Goal: Transaction & Acquisition: Purchase product/service

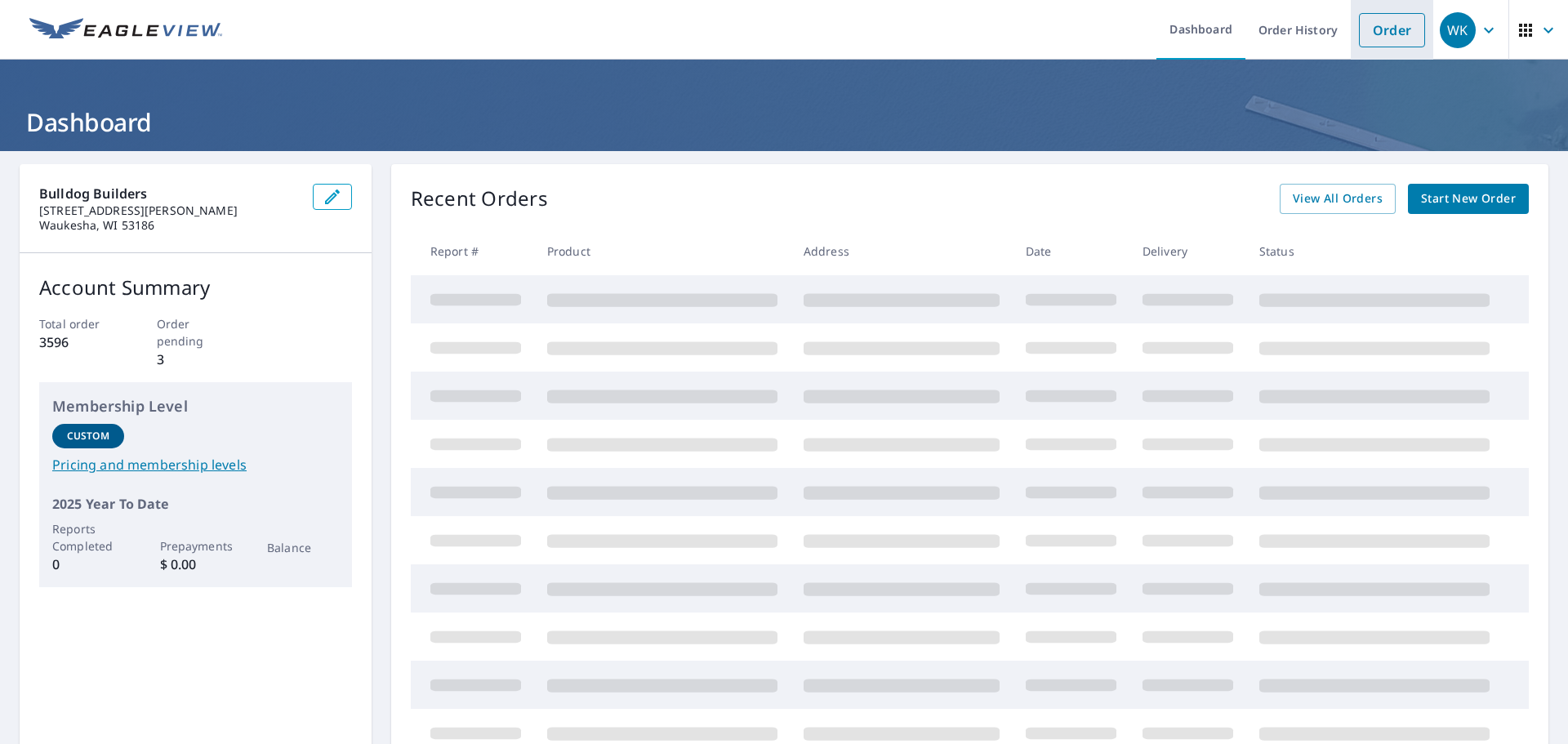
click at [1384, 31] on link "Order" at bounding box center [1391, 29] width 66 height 34
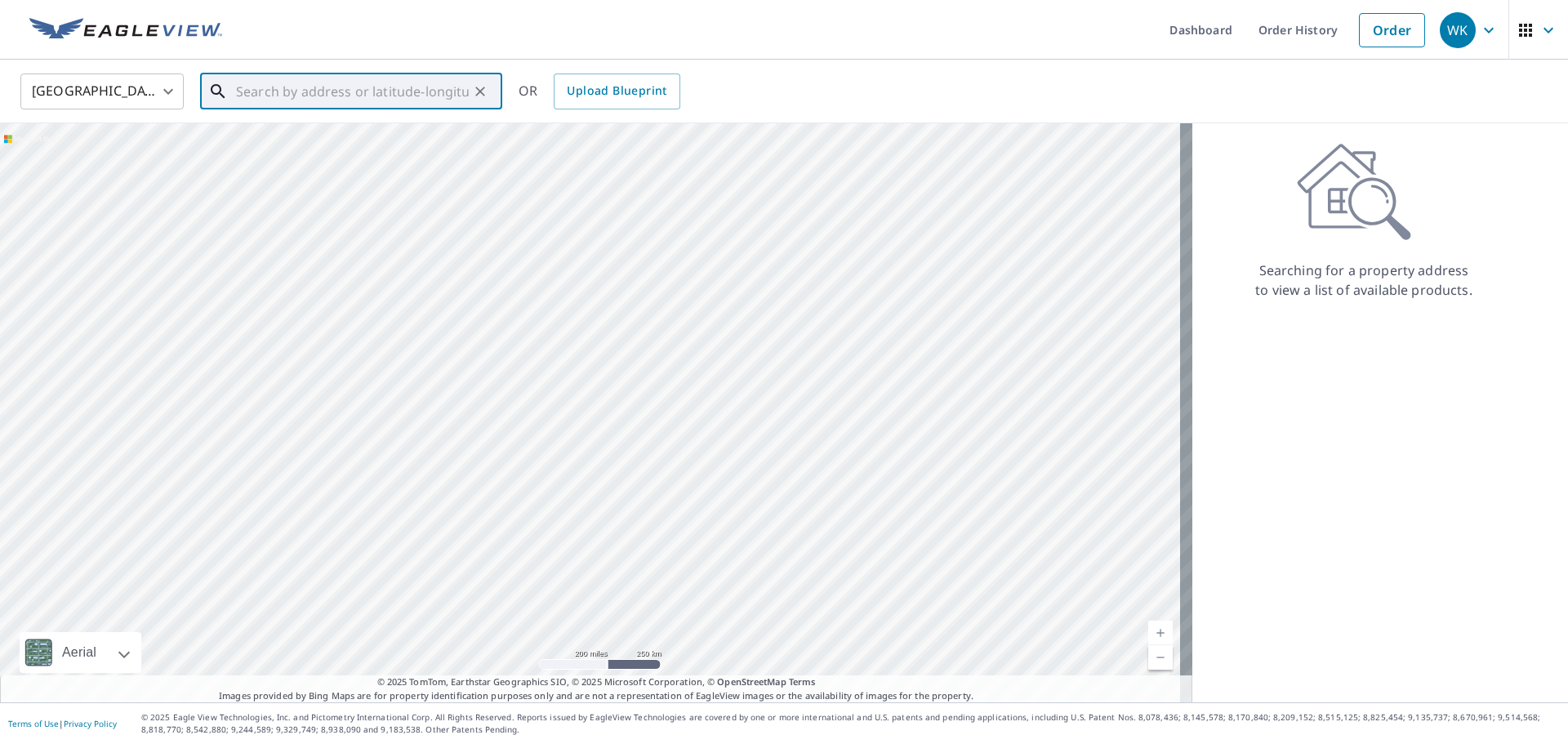
click at [241, 109] on div "​" at bounding box center [351, 91] width 303 height 36
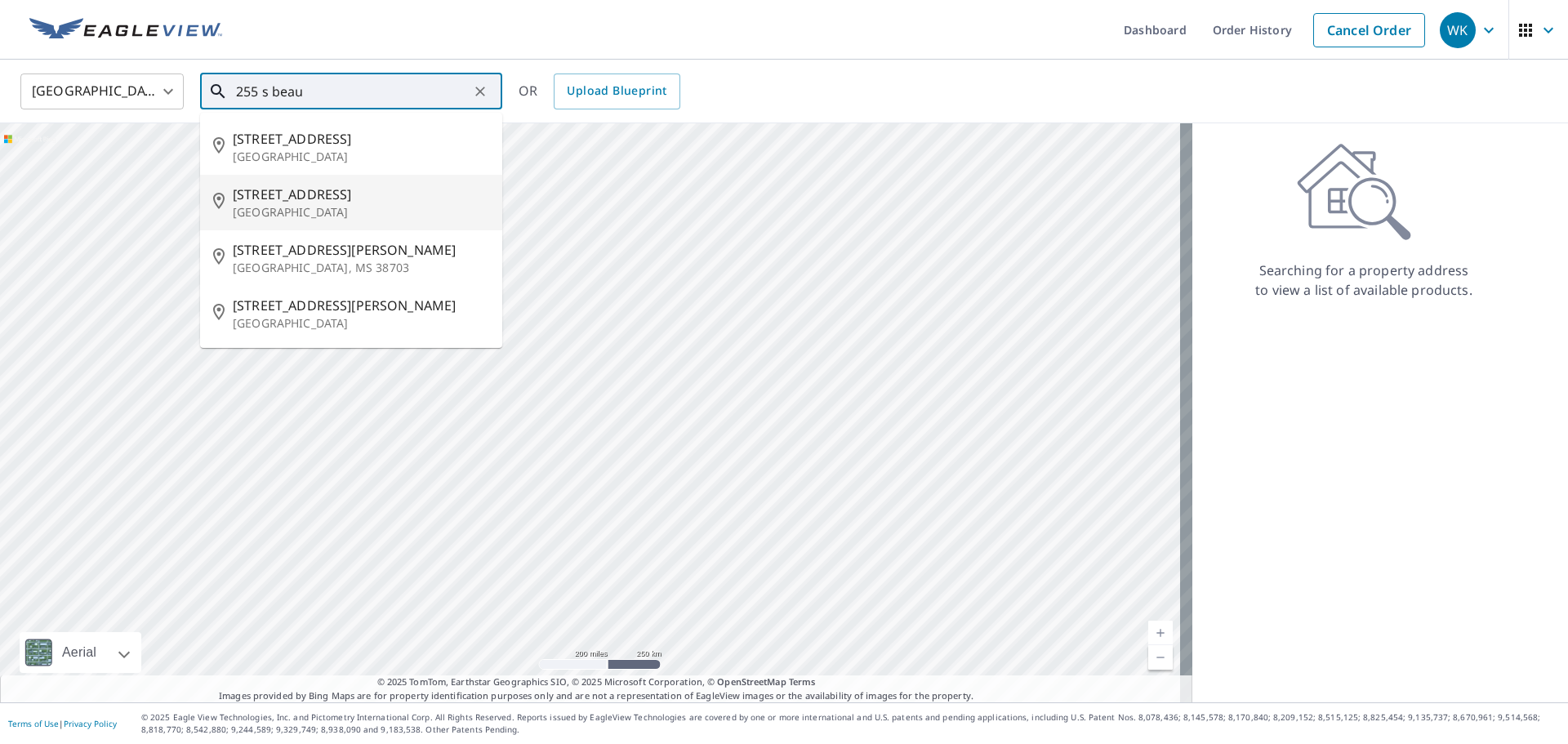
click at [402, 191] on span "[STREET_ADDRESS]" at bounding box center [361, 194] width 257 height 19
type input "[STREET_ADDRESS]"
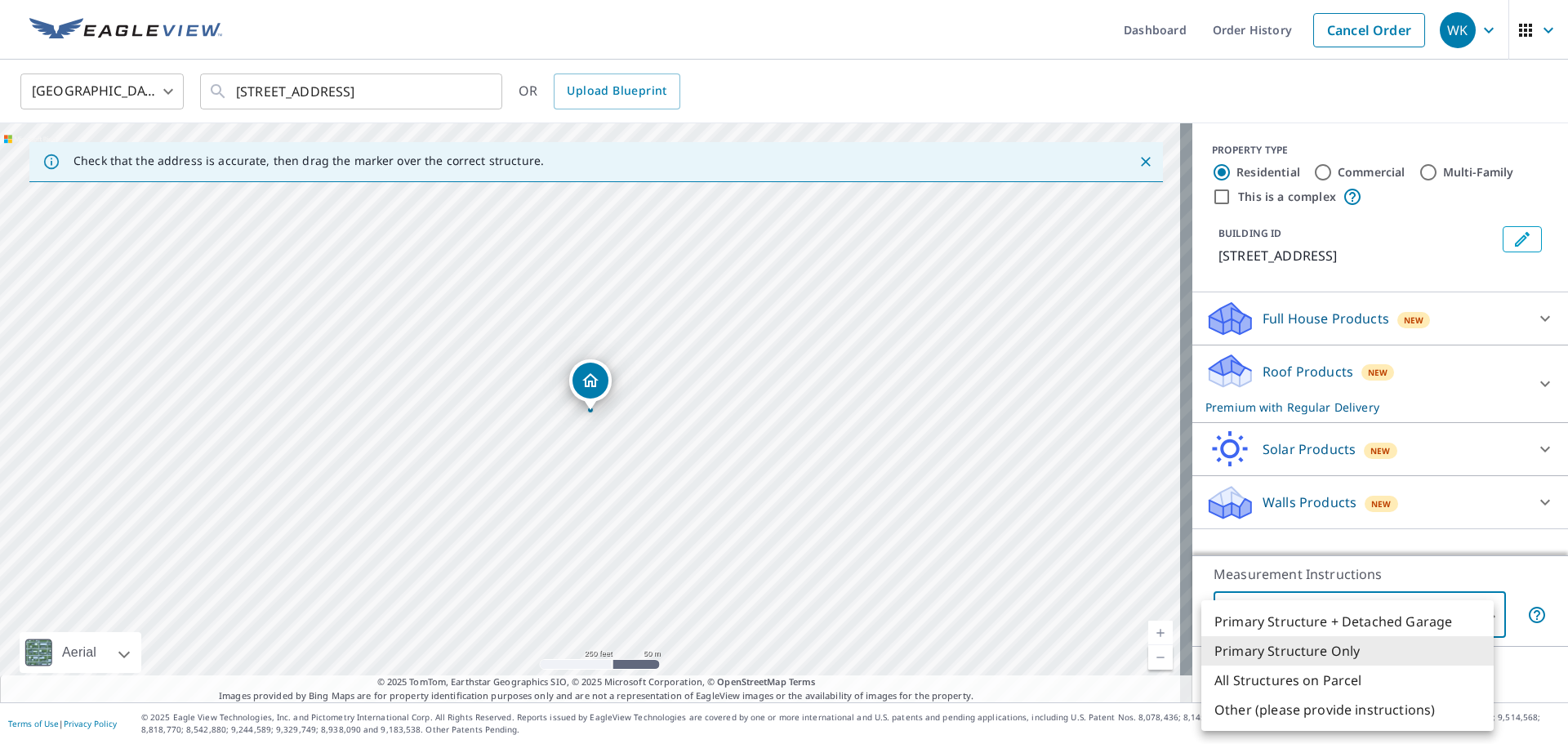
click at [1299, 615] on body "WK WK Dashboard Order History Cancel Order WK [GEOGRAPHIC_DATA] [GEOGRAPHIC_DAT…" at bounding box center [784, 372] width 1568 height 744
click at [1282, 656] on li "Primary Structure Only" at bounding box center [1347, 651] width 292 height 29
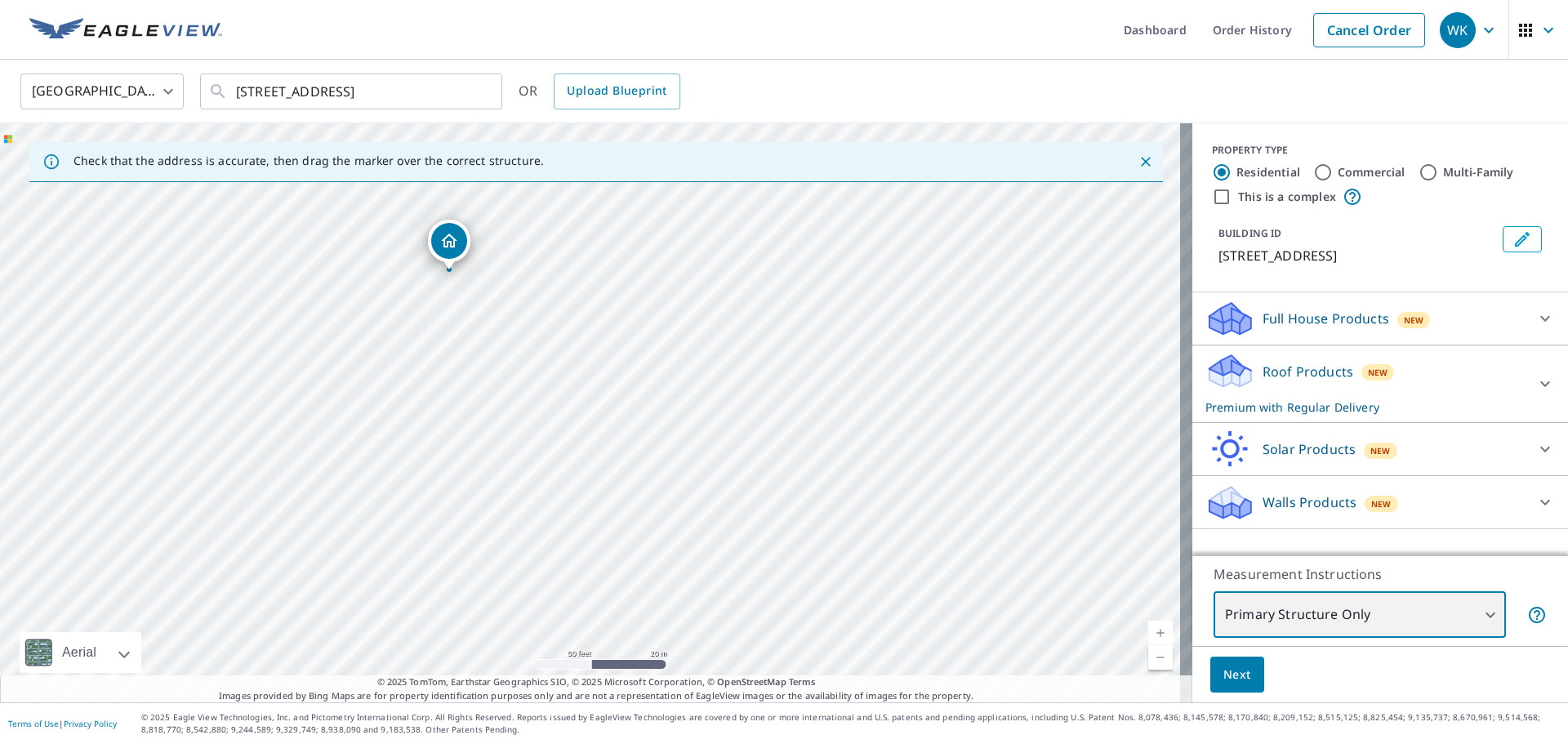
drag, startPoint x: 516, startPoint y: 375, endPoint x: 518, endPoint y: 562, distance: 187.0
click at [518, 562] on div "[STREET_ADDRESS]" at bounding box center [596, 413] width 1192 height 579
drag, startPoint x: 474, startPoint y: 457, endPoint x: 485, endPoint y: 691, distance: 234.3
click at [485, 691] on div "Check that the address is accurate, then drag the marker over the correct struc…" at bounding box center [596, 413] width 1192 height 579
drag, startPoint x: 486, startPoint y: 480, endPoint x: 475, endPoint y: 737, distance: 257.2
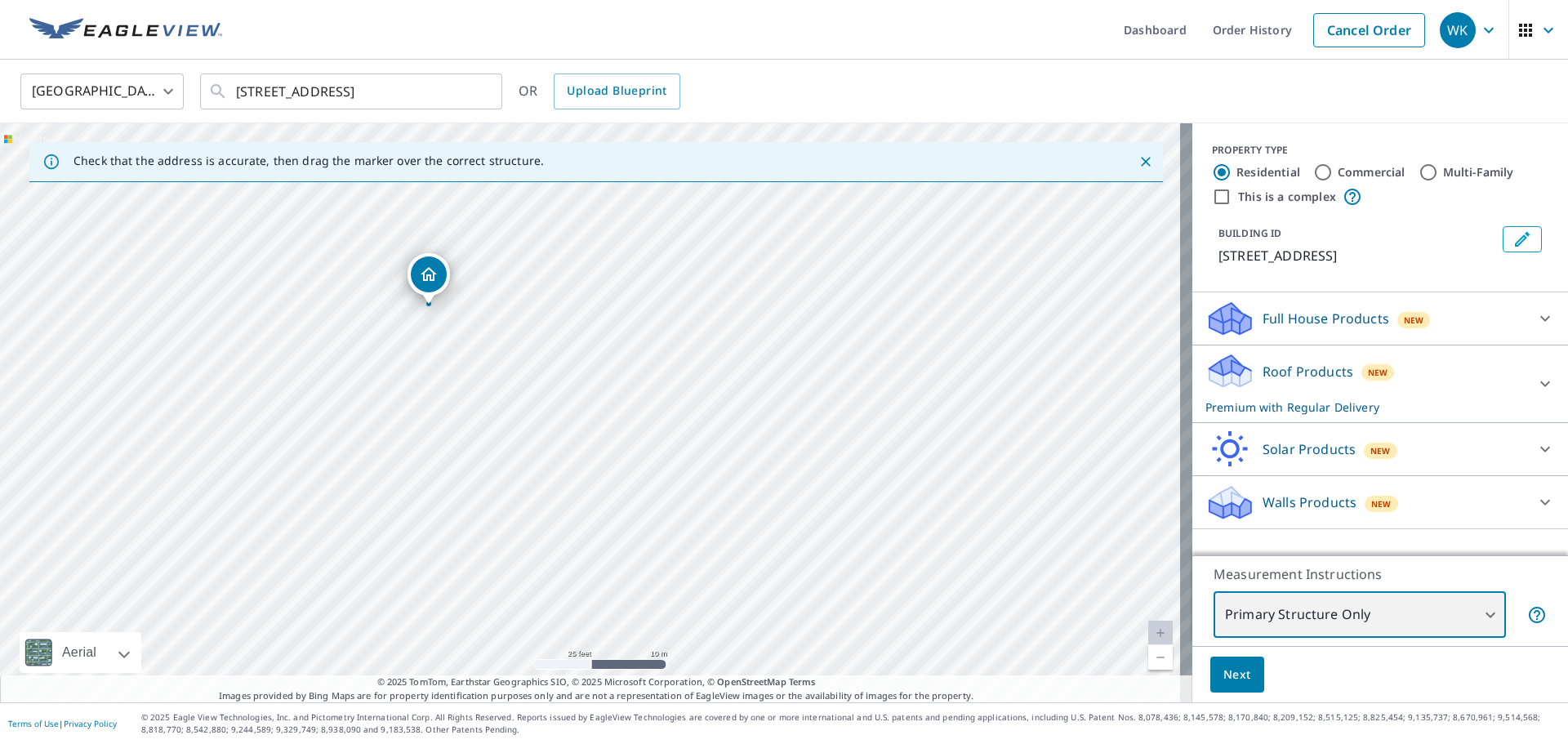
click at [475, 737] on div "Dashboard Order History Cancel Order WK [GEOGRAPHIC_DATA] [GEOGRAPHIC_DATA] ​ […" at bounding box center [784, 372] width 1568 height 744
click at [504, 561] on div "[STREET_ADDRESS]" at bounding box center [596, 413] width 1192 height 579
drag, startPoint x: 552, startPoint y: 339, endPoint x: 524, endPoint y: 560, distance: 222.8
click at [524, 560] on div "[STREET_ADDRESS]" at bounding box center [596, 413] width 1192 height 579
click at [1287, 383] on div "Roof Products New Premium with Regular Delivery" at bounding box center [1365, 383] width 320 height 63
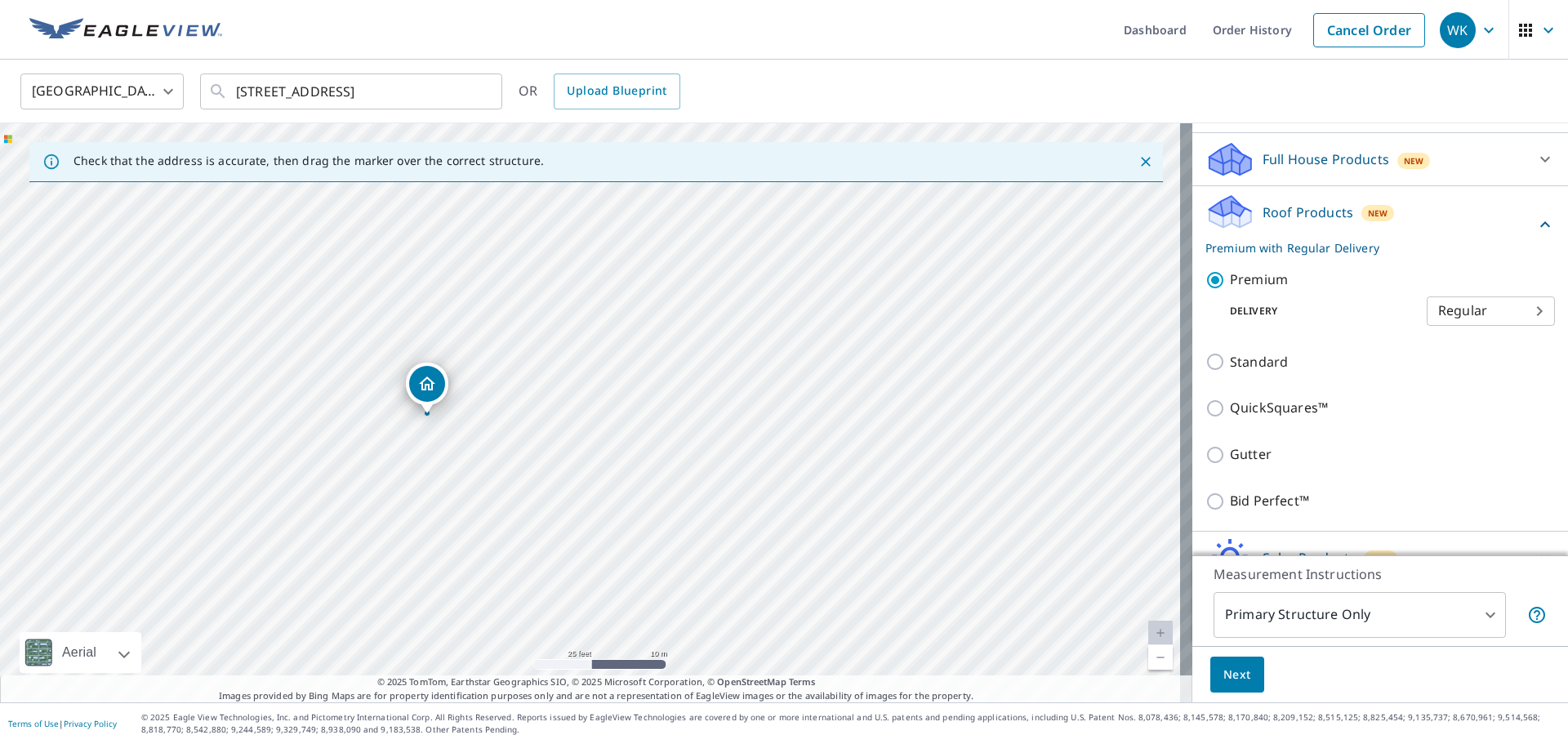
scroll to position [164, 0]
click at [484, 96] on icon "Clear" at bounding box center [480, 92] width 17 height 17
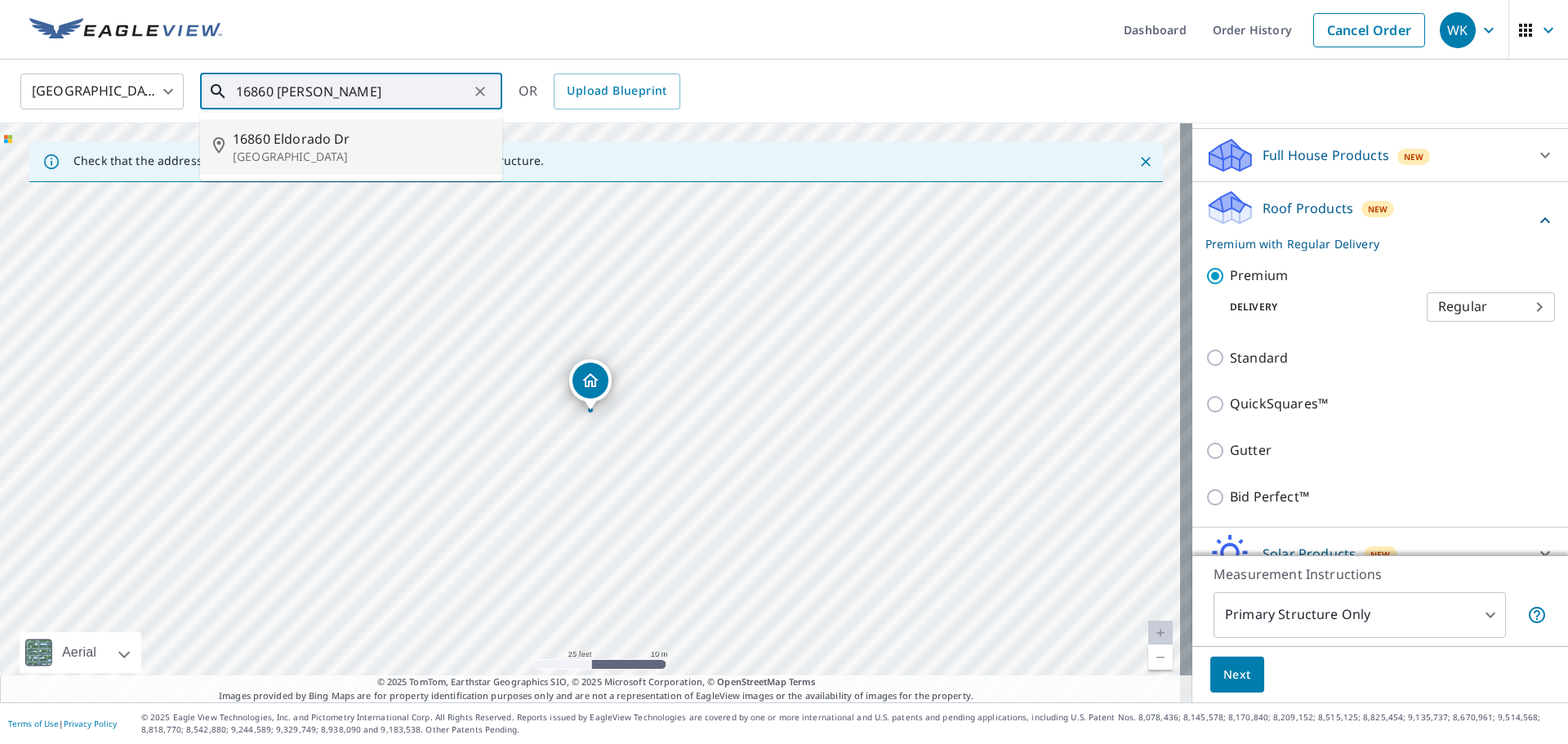
click at [363, 150] on p "[GEOGRAPHIC_DATA]" at bounding box center [361, 157] width 257 height 17
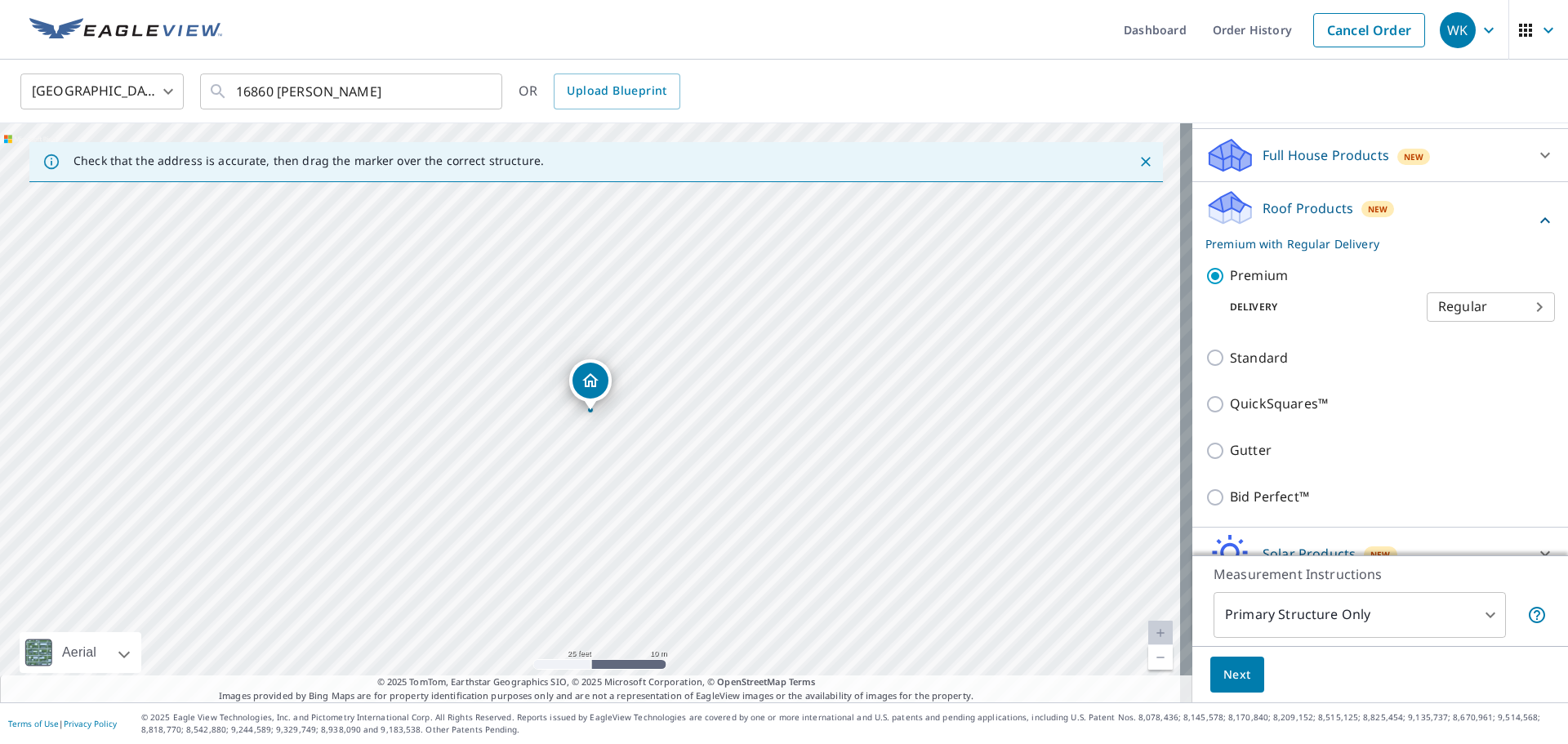
type input "[STREET_ADDRESS][PERSON_NAME]"
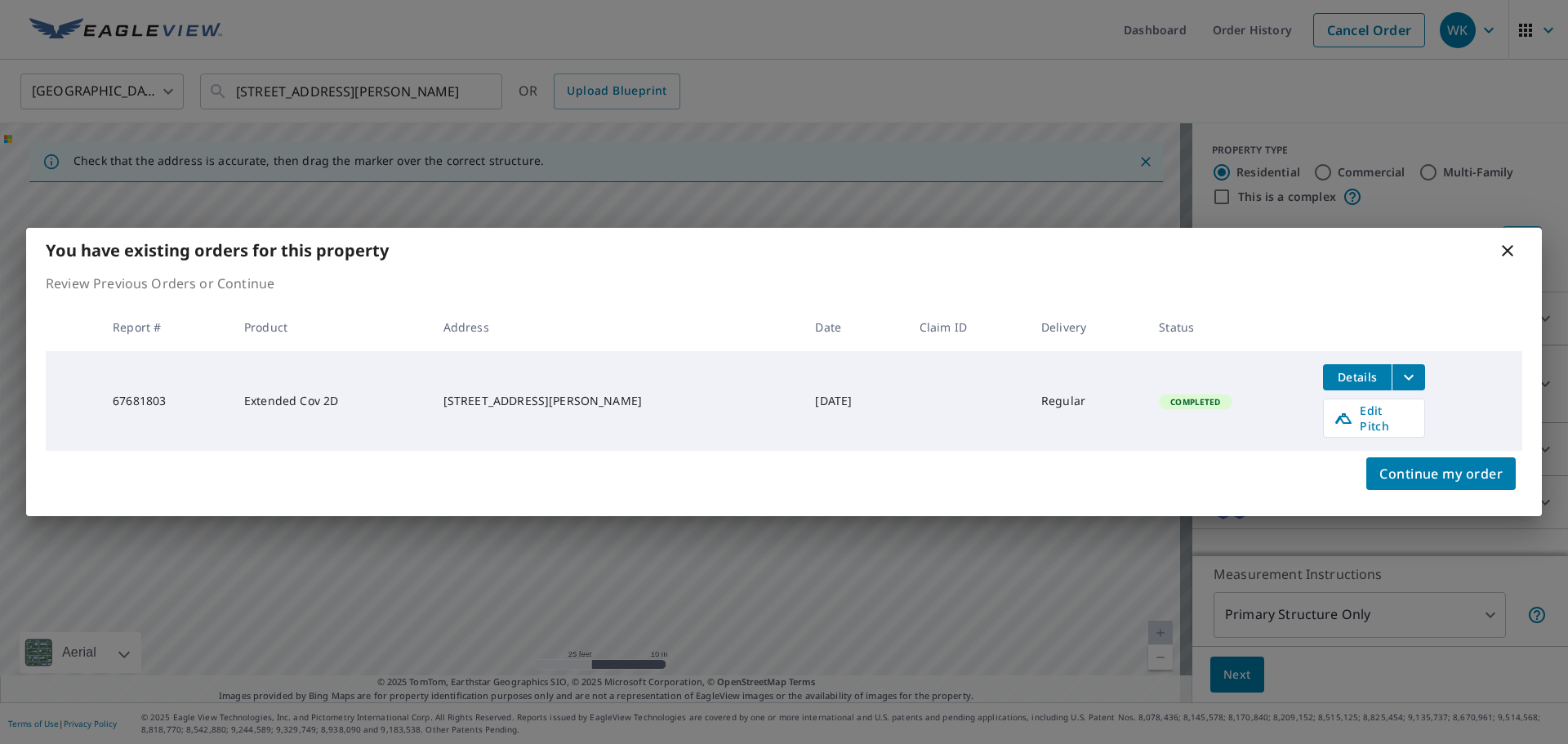
click at [1399, 379] on icon "filesDropdownBtn-67681803" at bounding box center [1408, 377] width 19 height 19
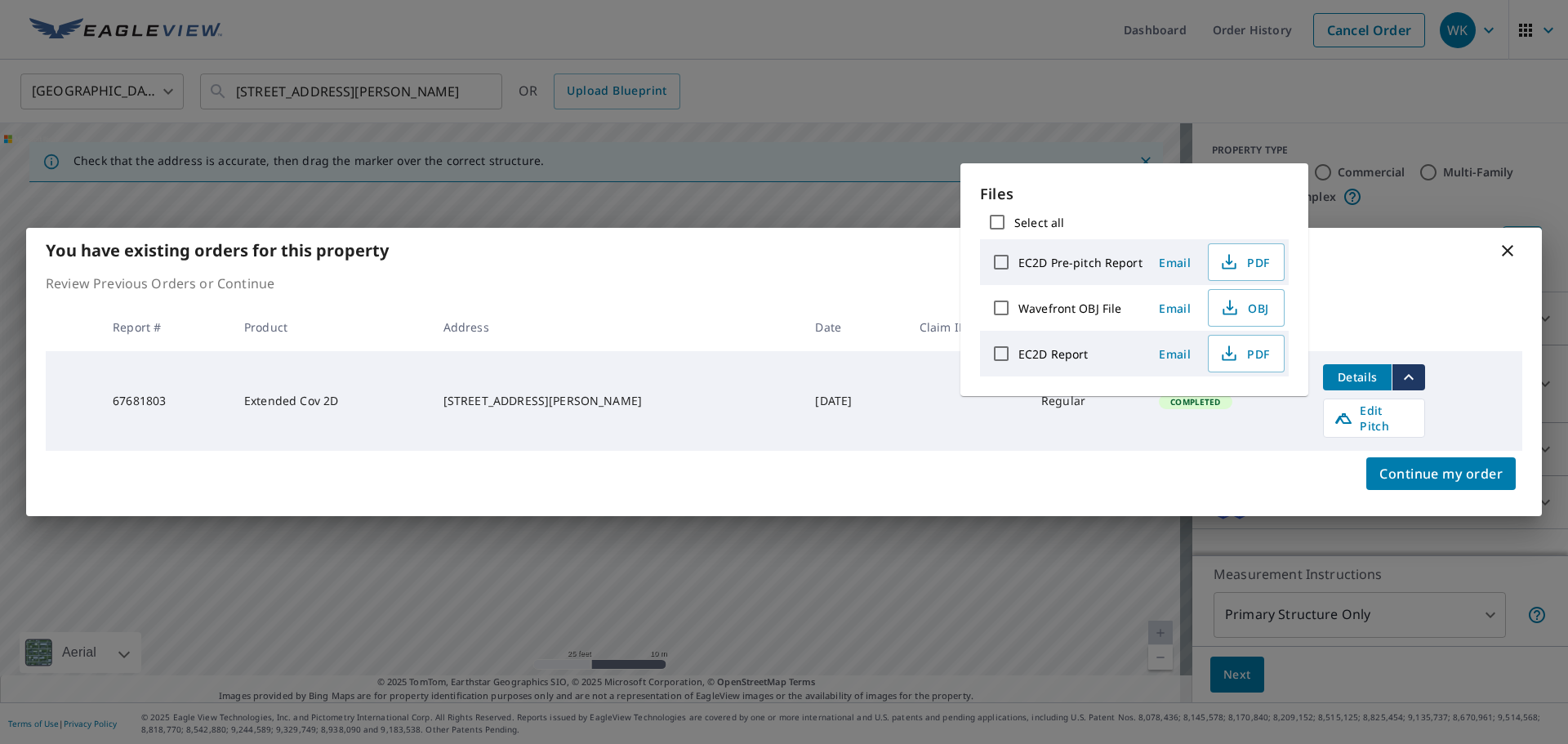
drag, startPoint x: 1232, startPoint y: 455, endPoint x: 1241, endPoint y: 454, distance: 9.1
click at [1234, 455] on div "Continue my order" at bounding box center [784, 483] width 1516 height 65
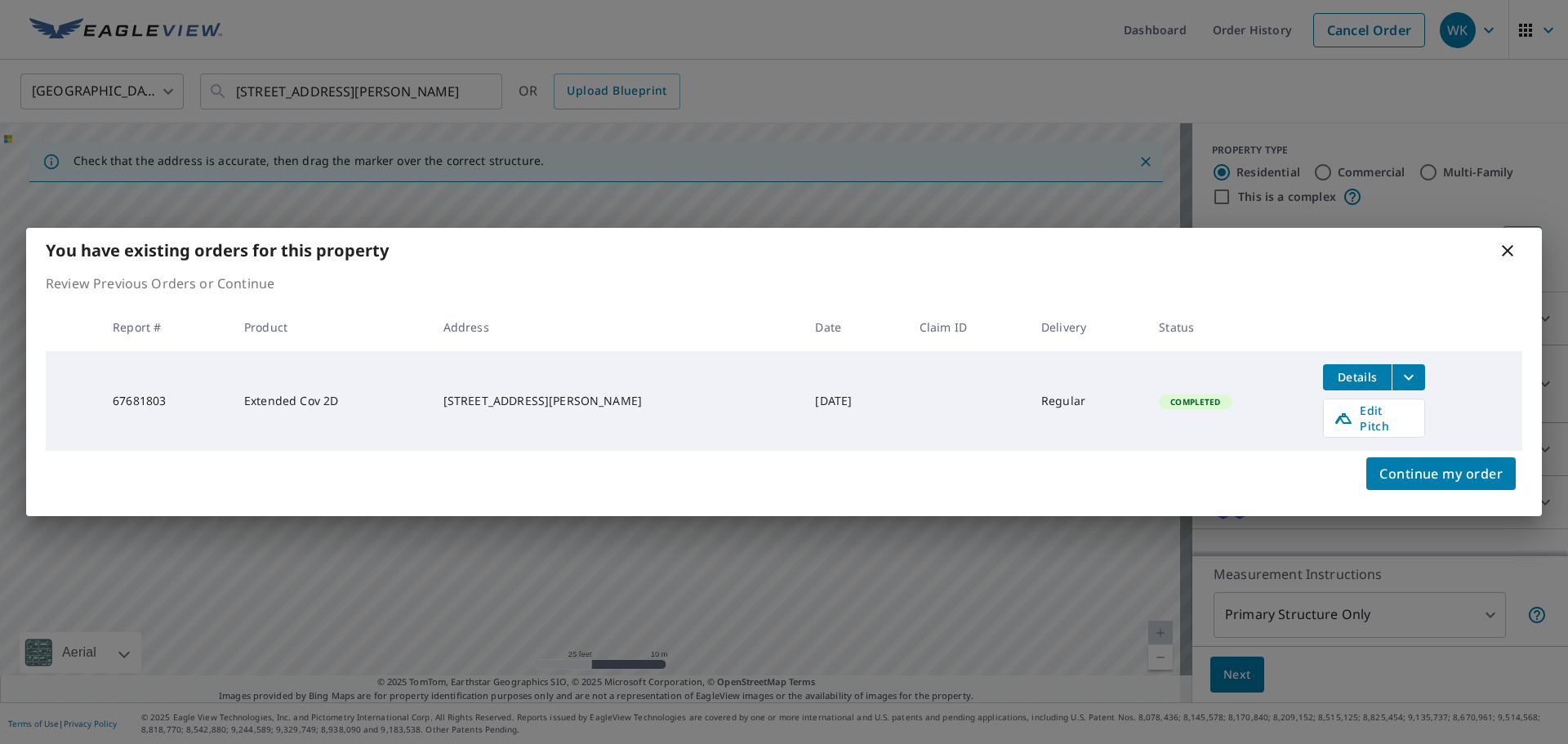
click at [1511, 253] on icon at bounding box center [1507, 250] width 11 height 11
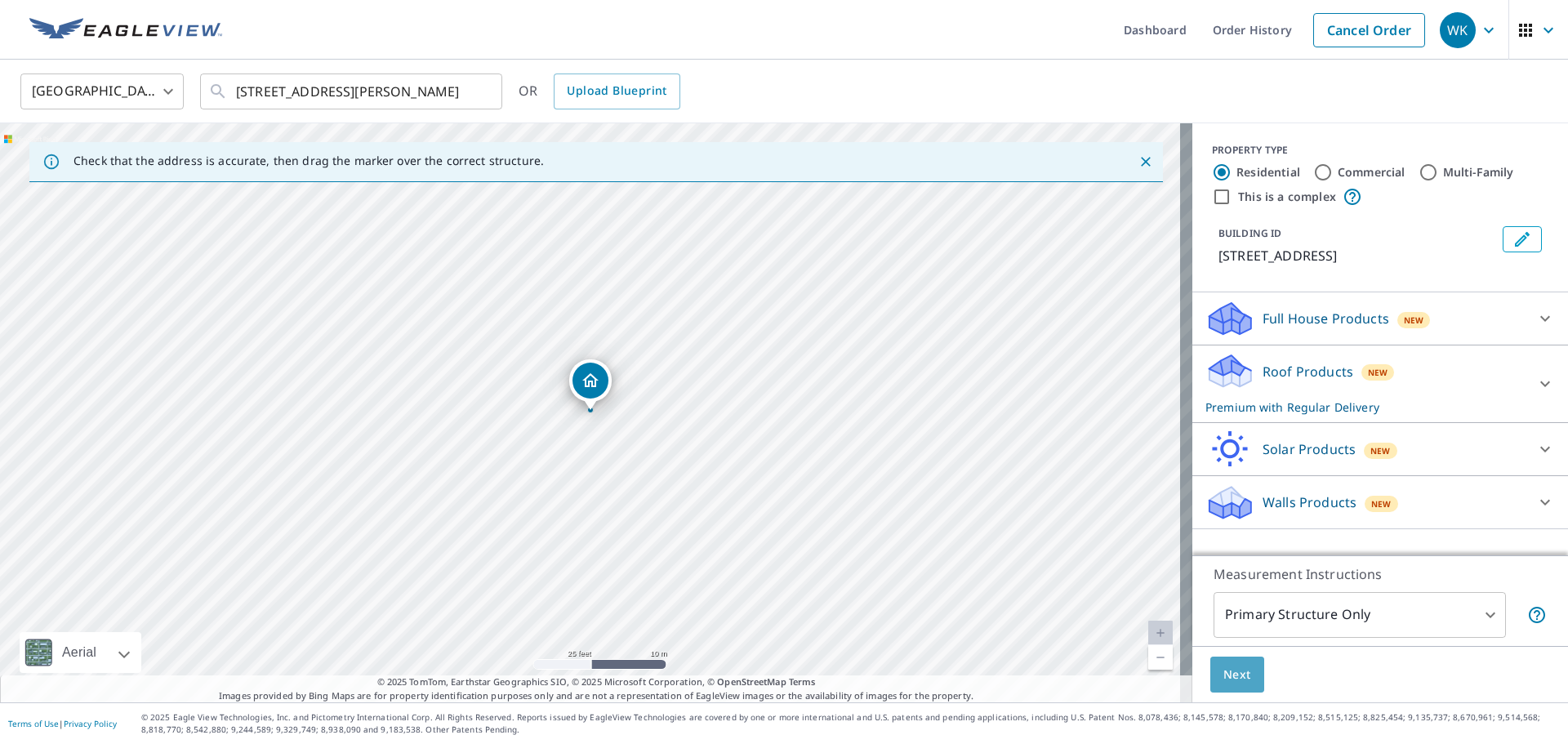
click at [1223, 675] on span "Next" at bounding box center [1237, 675] width 28 height 20
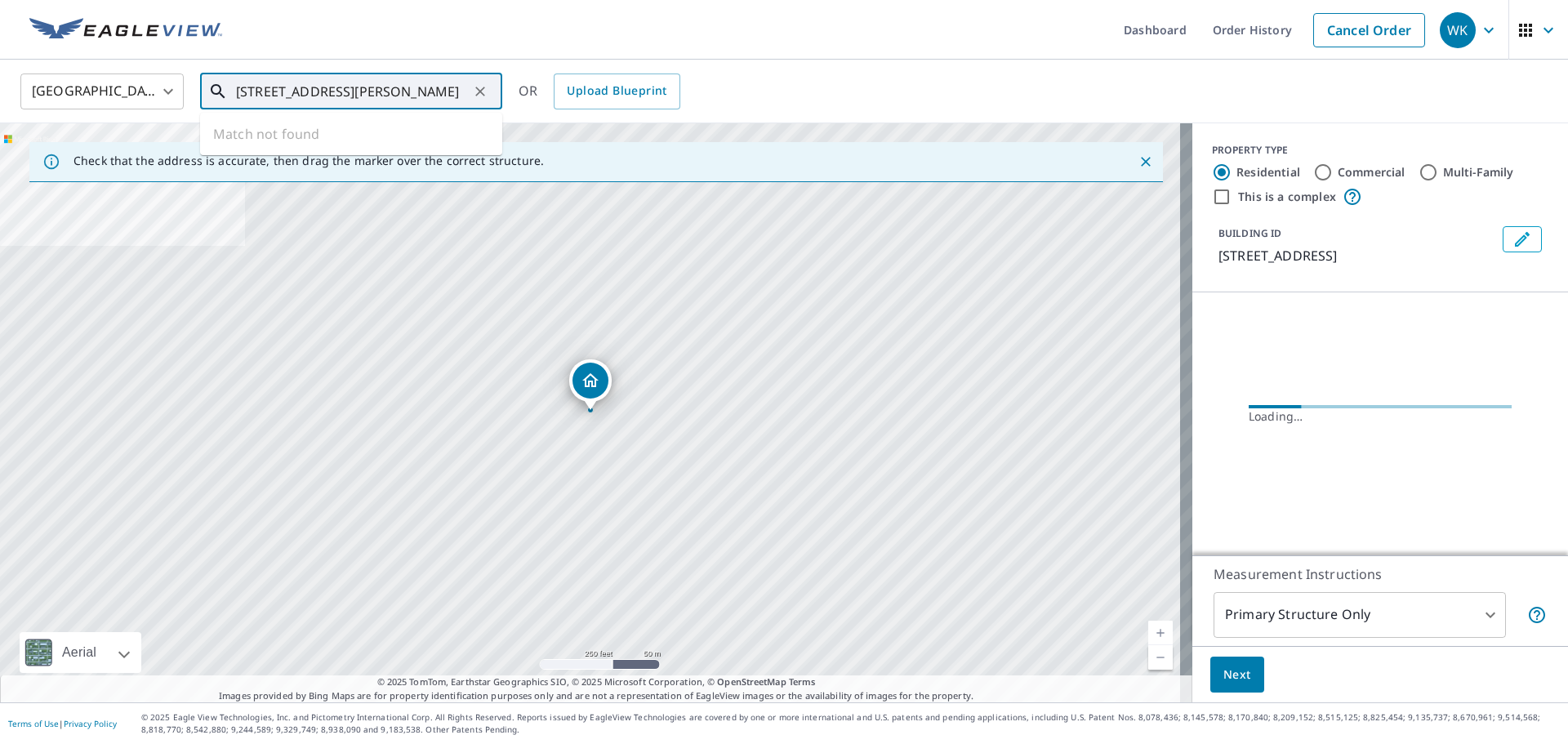
click at [407, 99] on input "[STREET_ADDRESS][PERSON_NAME]" at bounding box center [352, 92] width 233 height 46
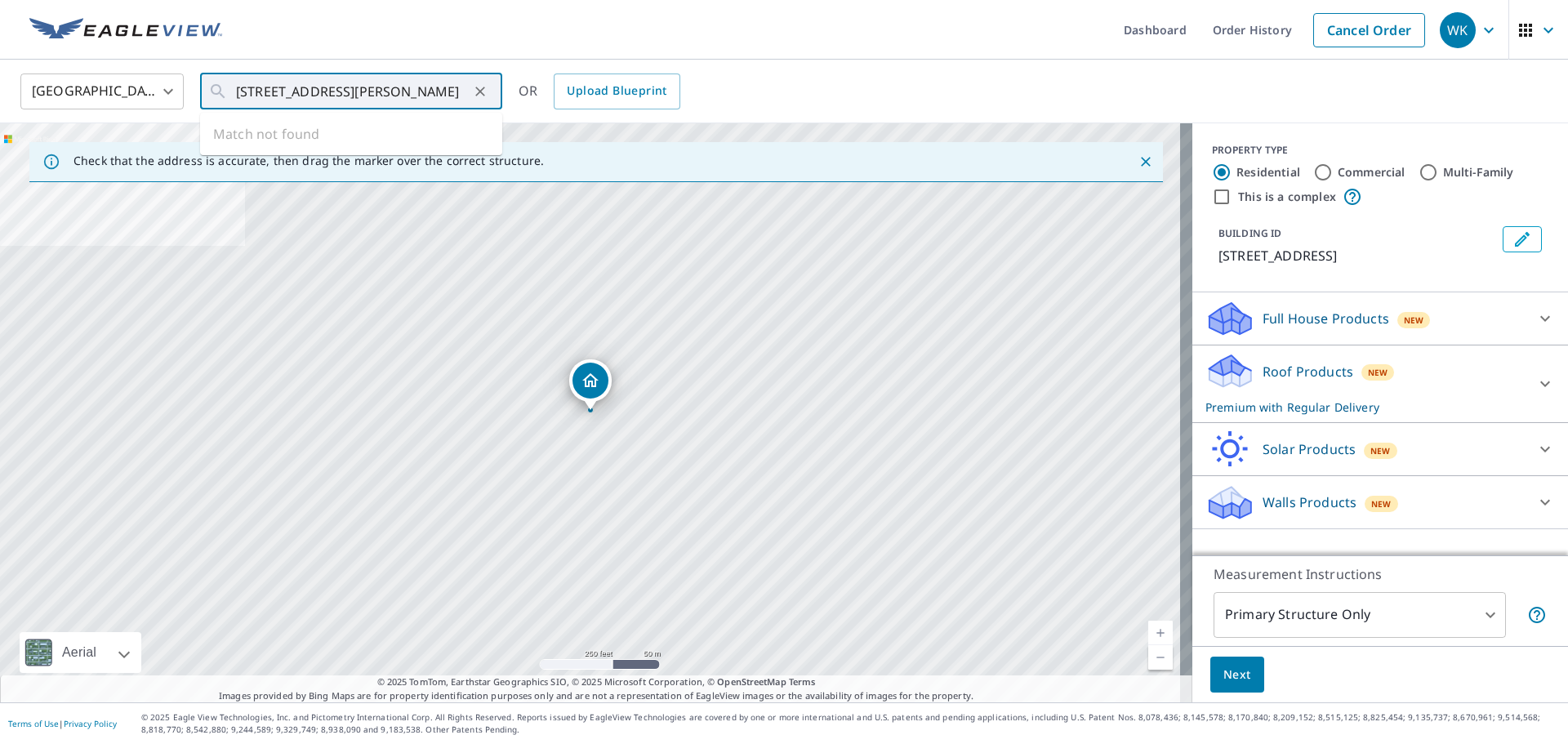
click at [1242, 679] on button "Next" at bounding box center [1237, 675] width 54 height 37
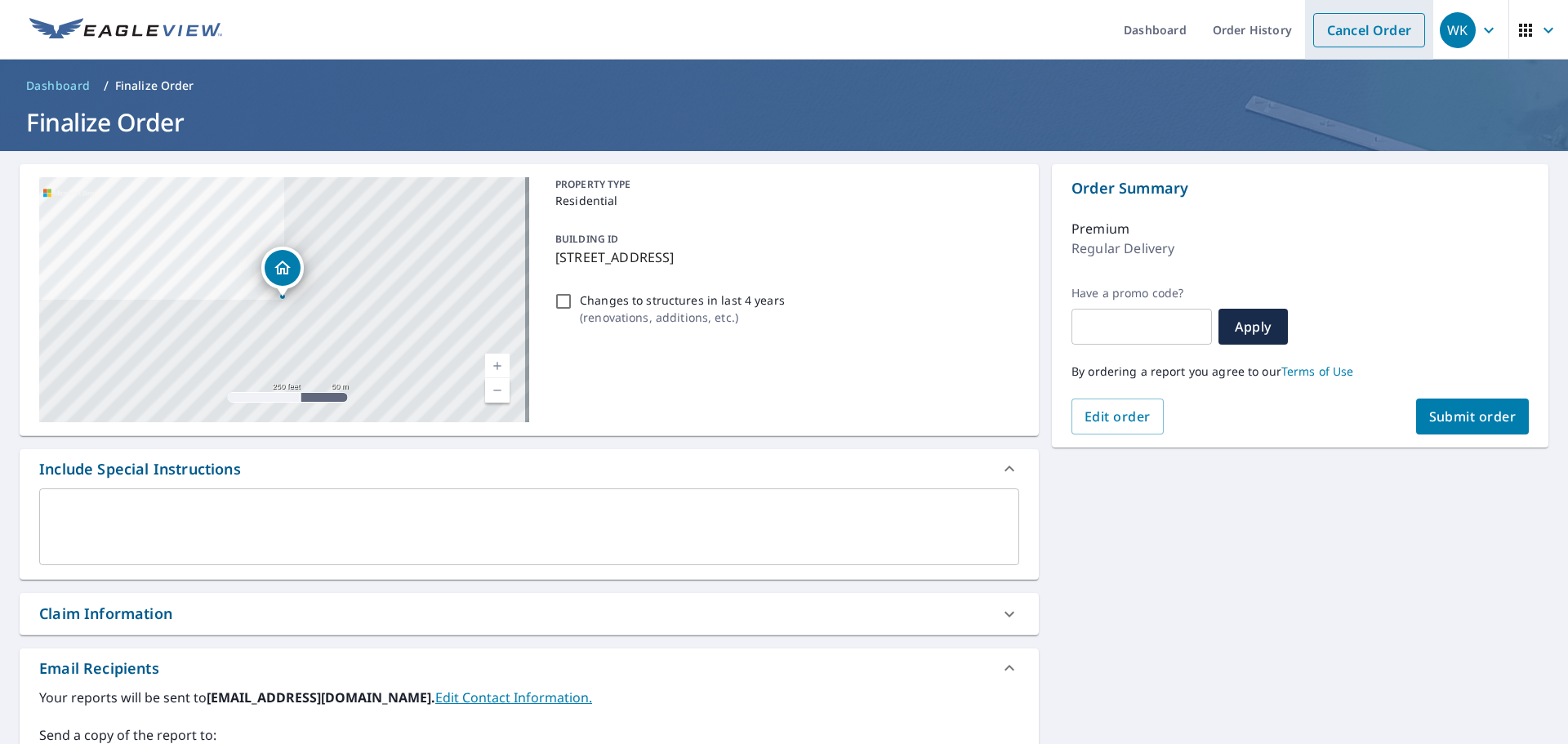
click at [1325, 40] on link "Cancel Order" at bounding box center [1369, 29] width 112 height 34
checkbox input "true"
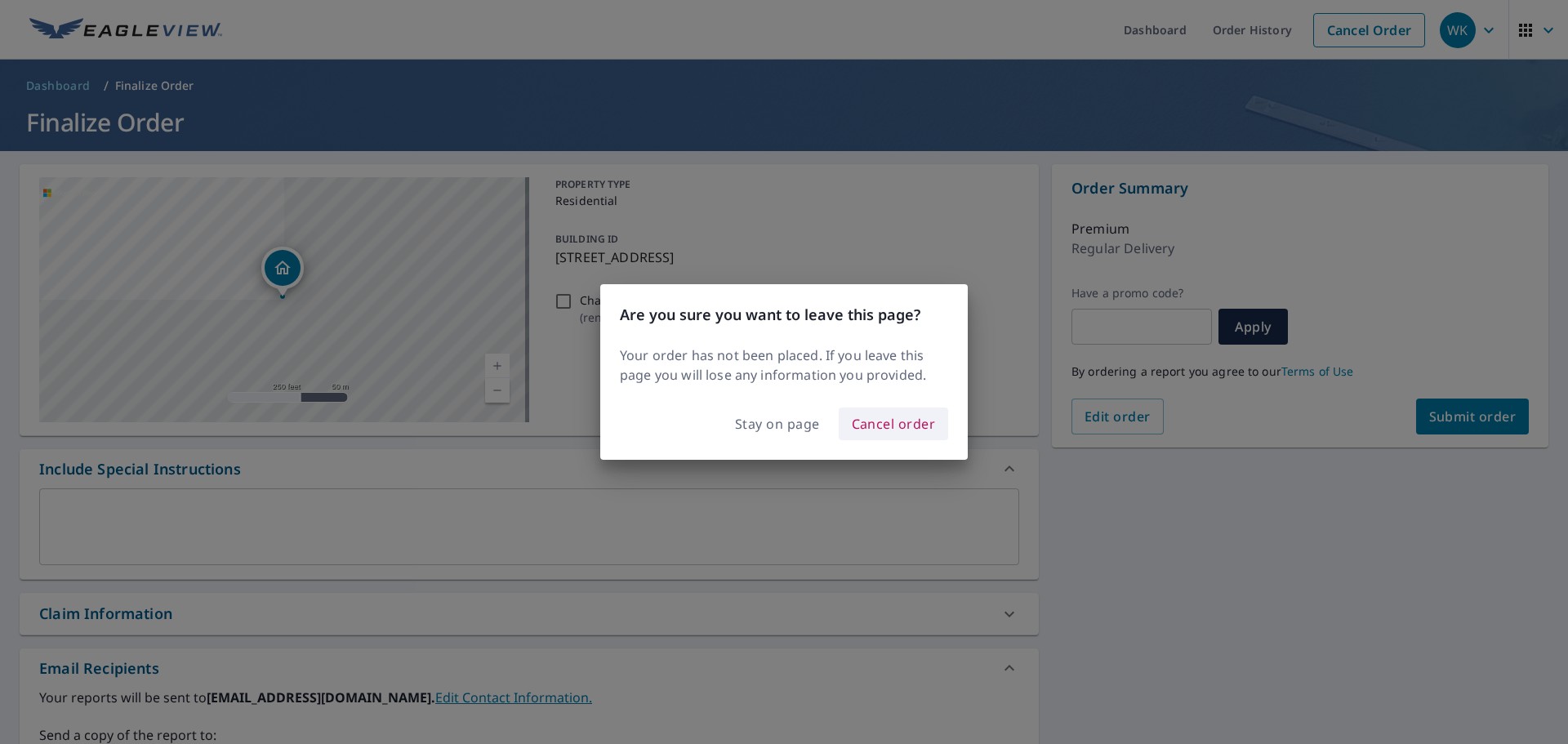
click at [877, 426] on span "Cancel order" at bounding box center [893, 423] width 84 height 23
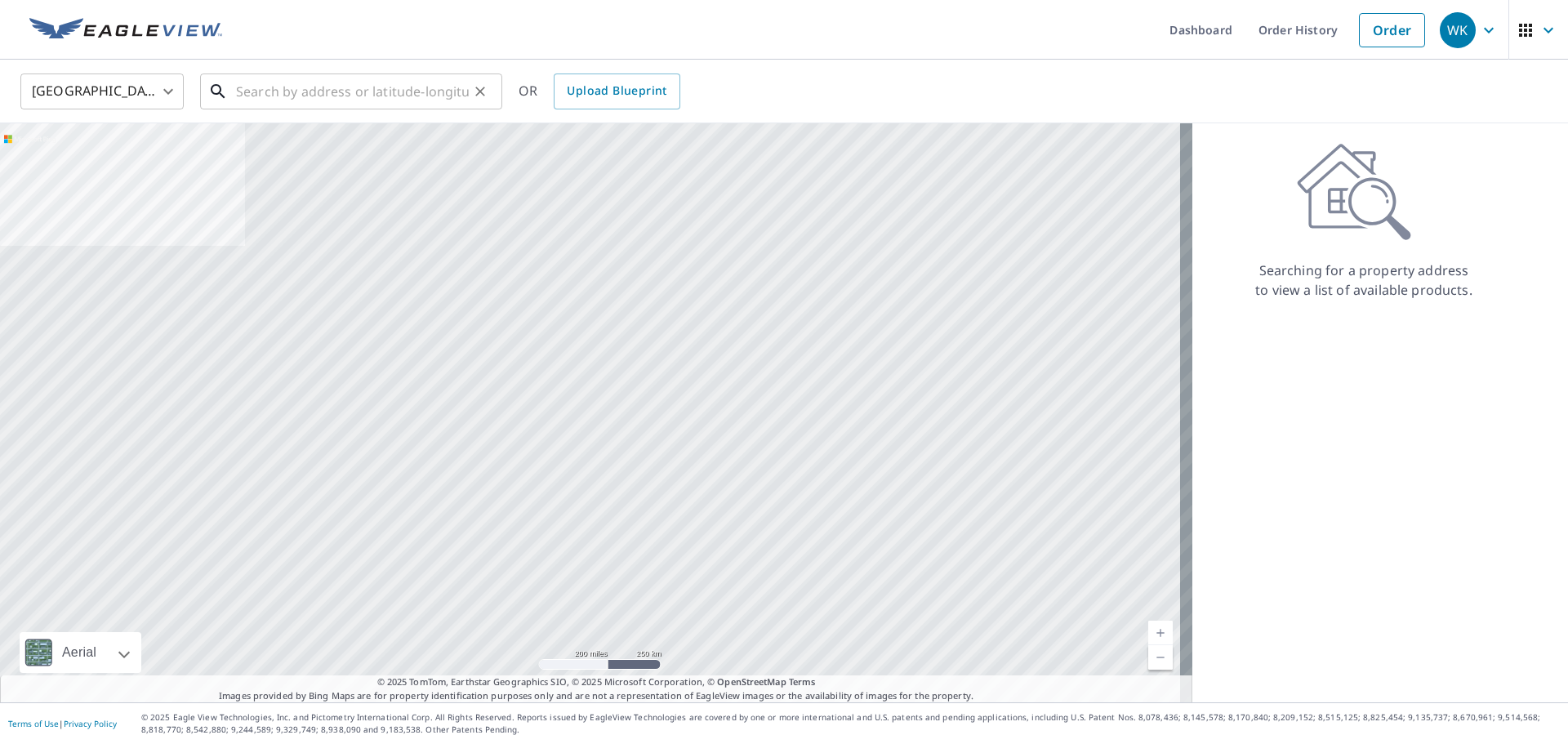
click at [251, 88] on input "text" at bounding box center [352, 92] width 233 height 46
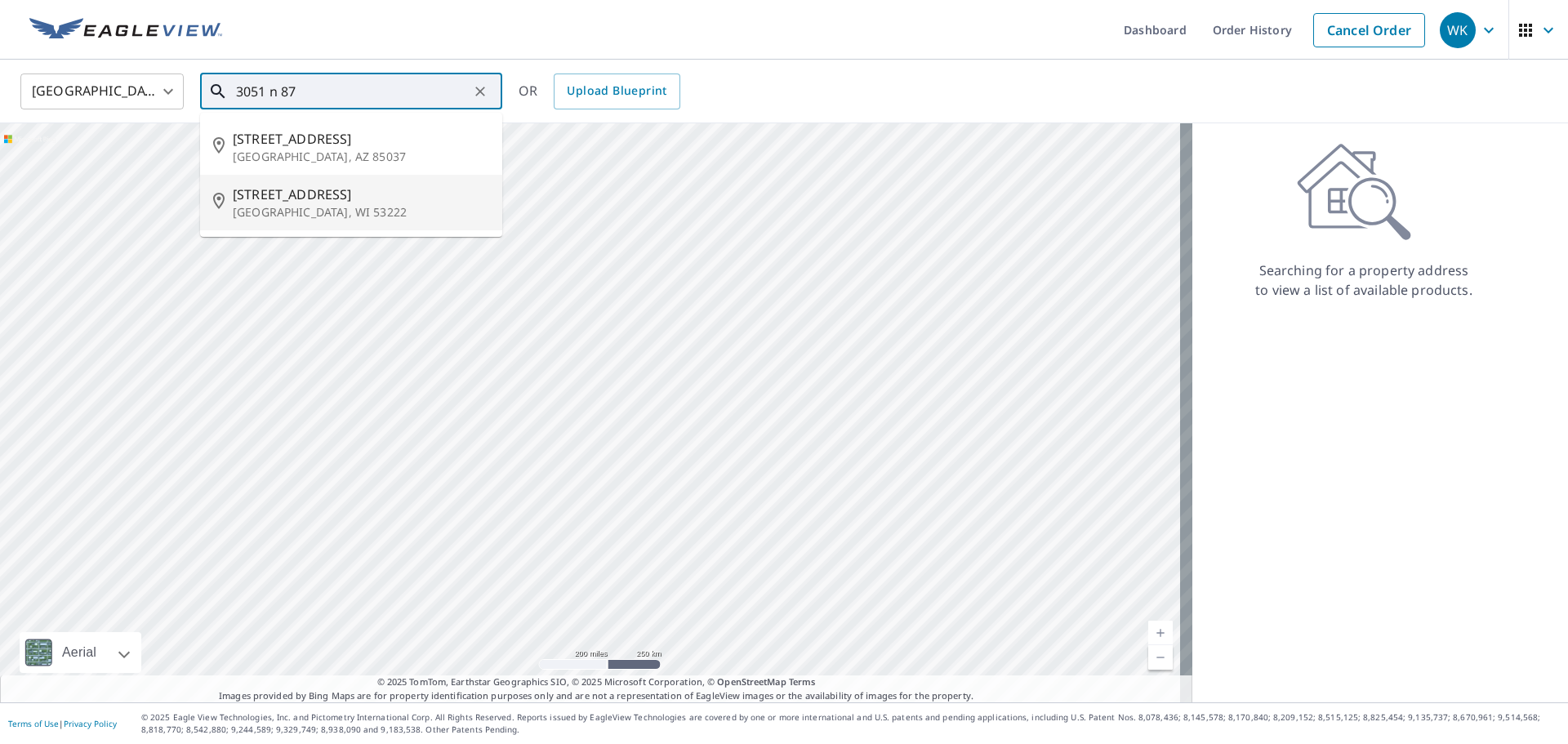
click at [407, 215] on p "[GEOGRAPHIC_DATA], WI 53222" at bounding box center [361, 212] width 257 height 17
type input "[STREET_ADDRESS]"
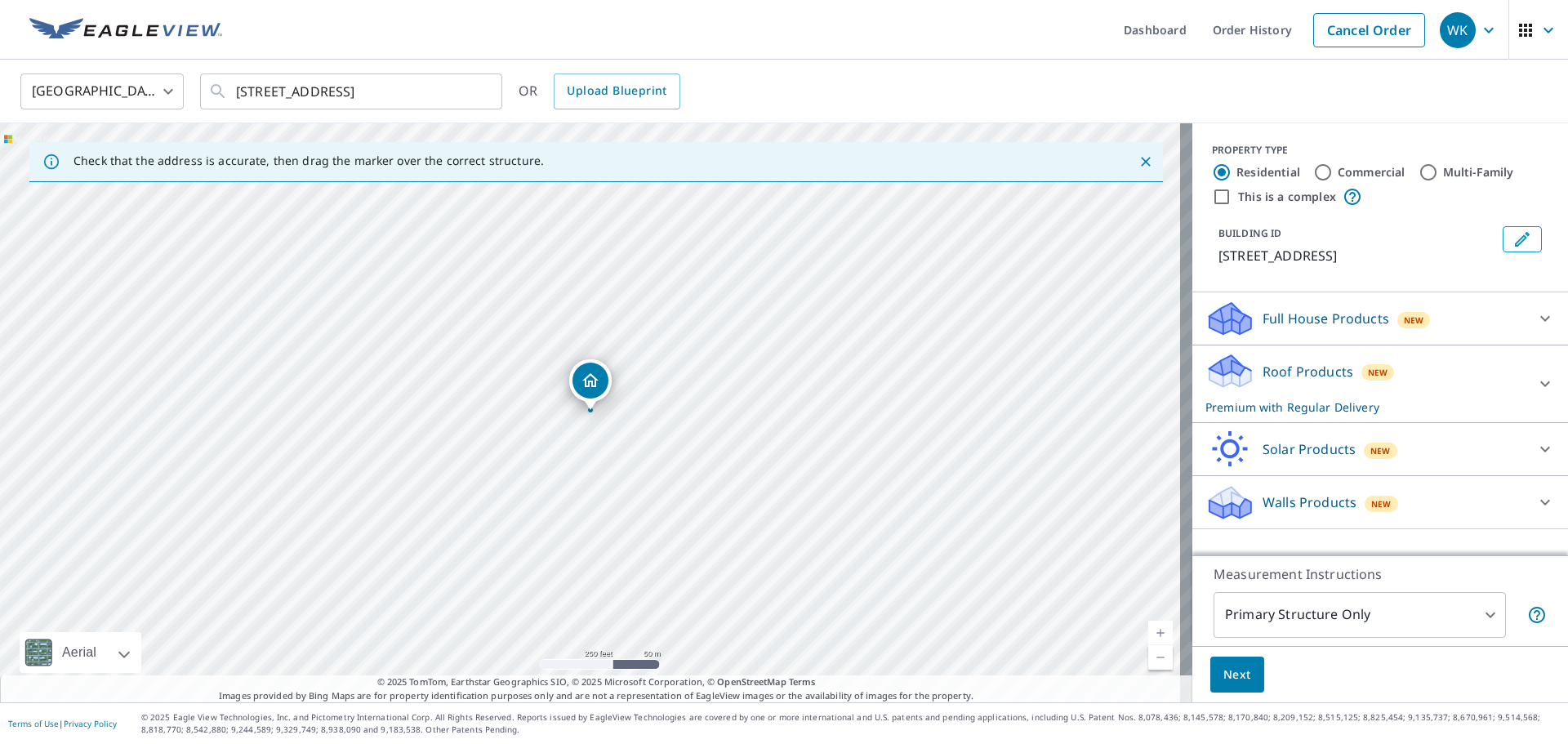
click at [1255, 382] on div "Roof Products New Premium with Regular Delivery" at bounding box center [1365, 383] width 320 height 63
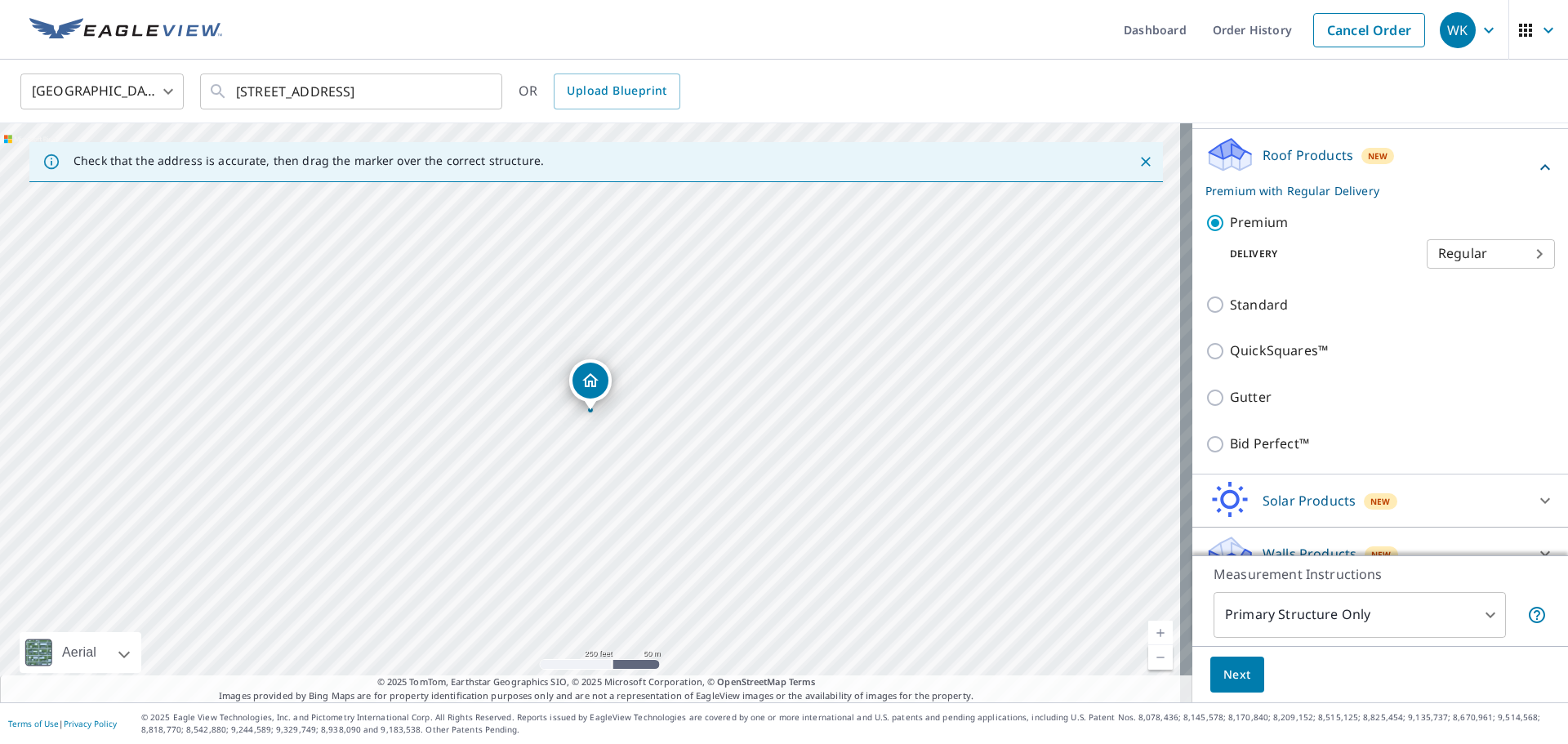
scroll to position [242, 0]
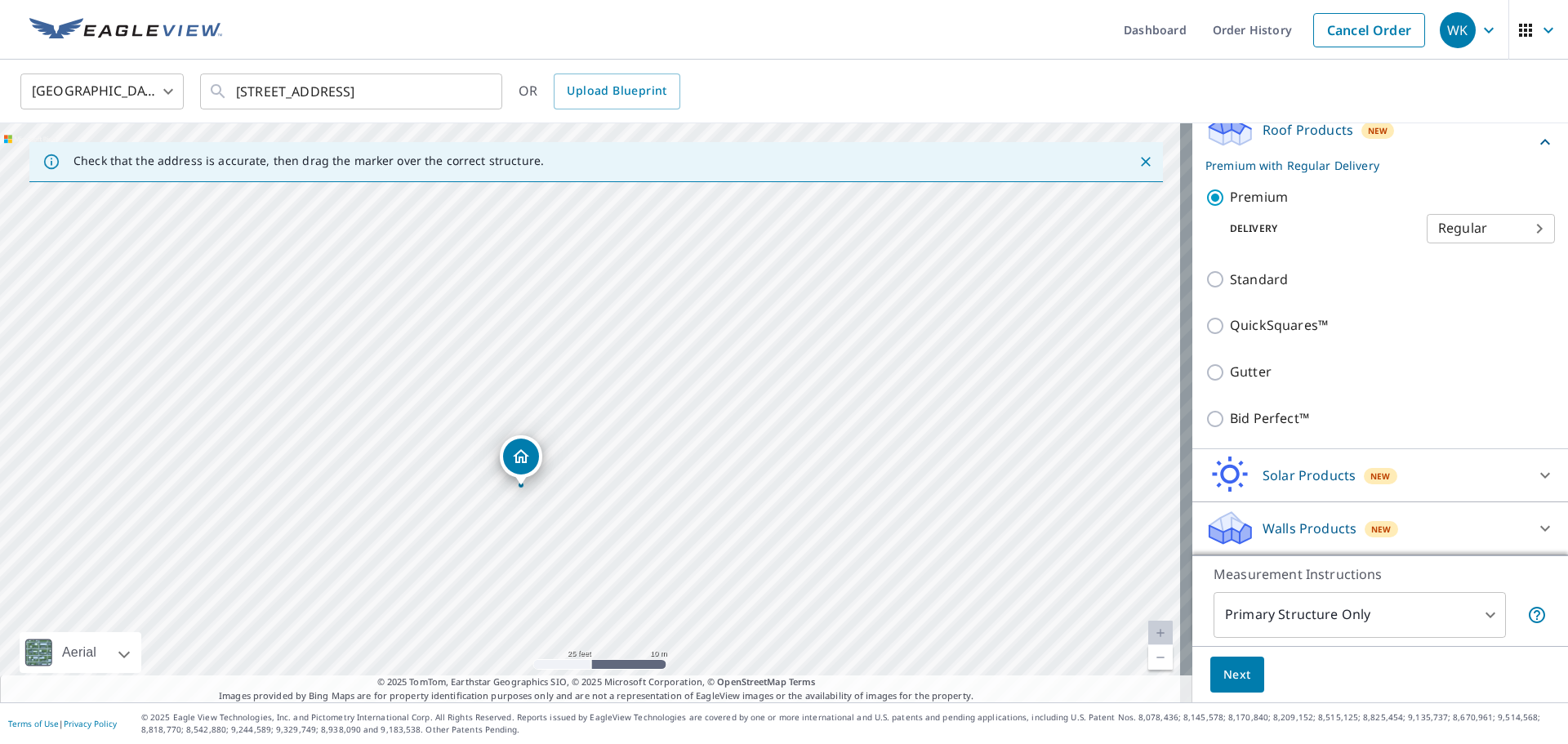
click at [1286, 604] on body "WK WK Dashboard Order History Cancel Order WK [GEOGRAPHIC_DATA] [GEOGRAPHIC_DAT…" at bounding box center [784, 372] width 1568 height 744
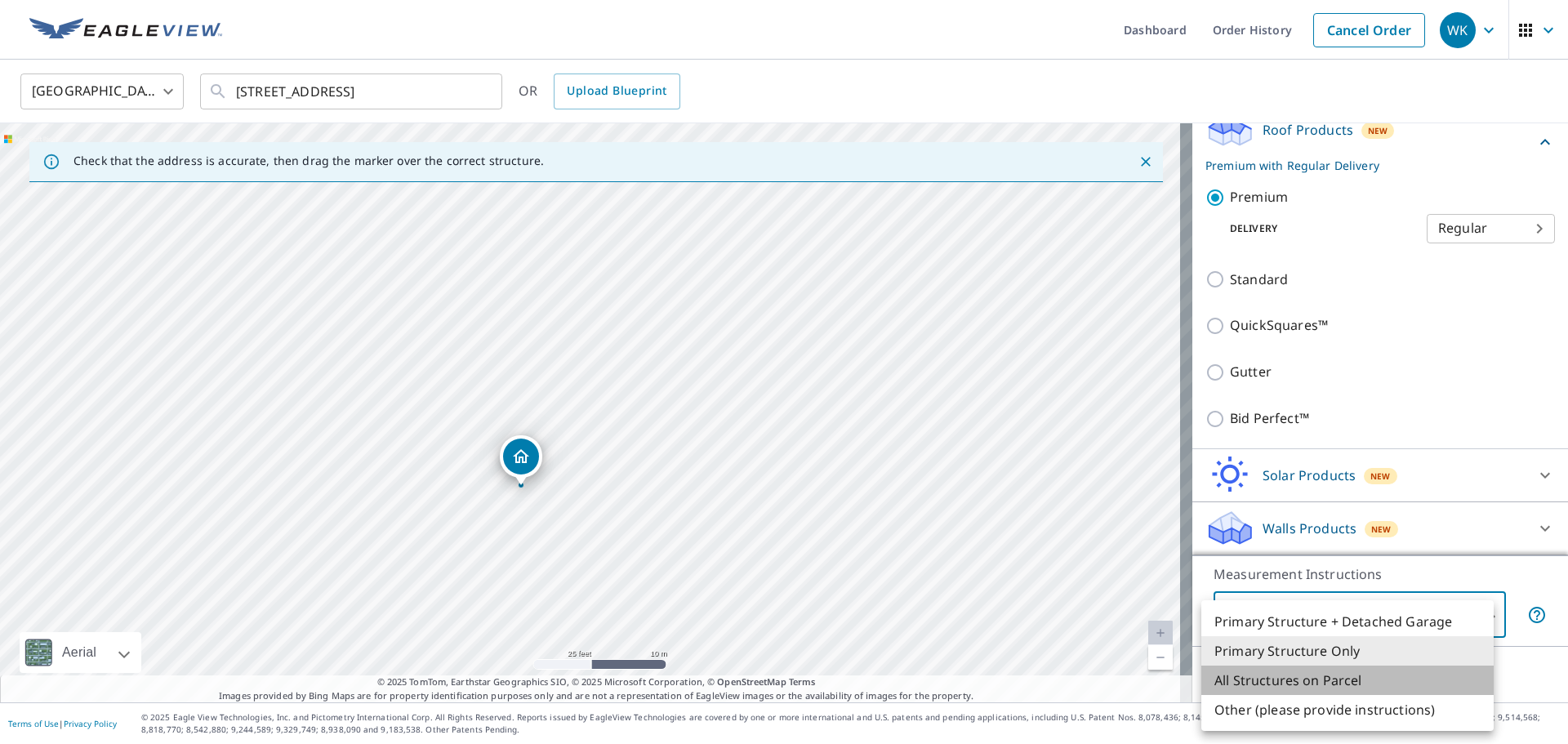
click at [1307, 684] on li "All Structures on Parcel" at bounding box center [1347, 681] width 292 height 29
type input "3"
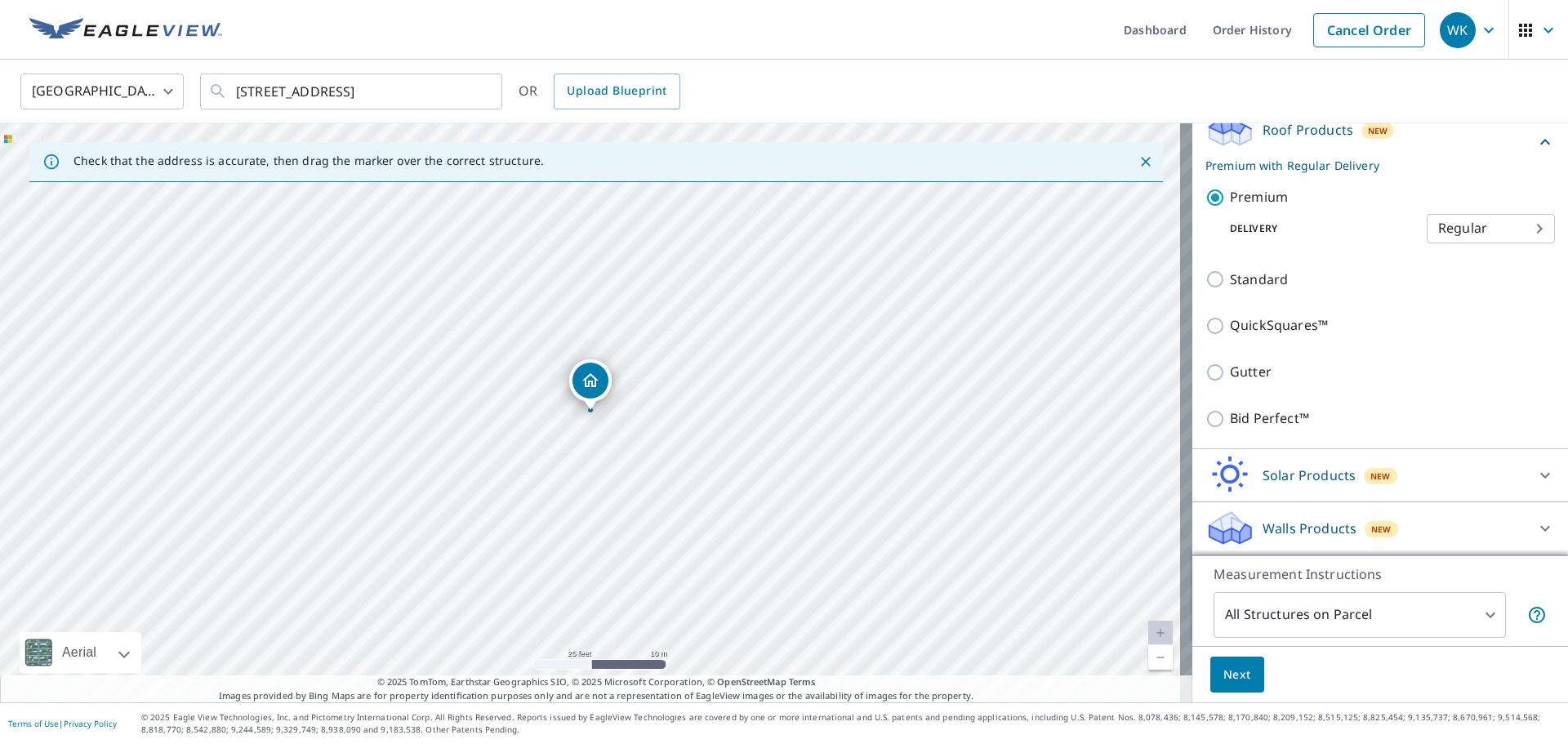
click at [1210, 673] on button "Next" at bounding box center [1237, 675] width 54 height 37
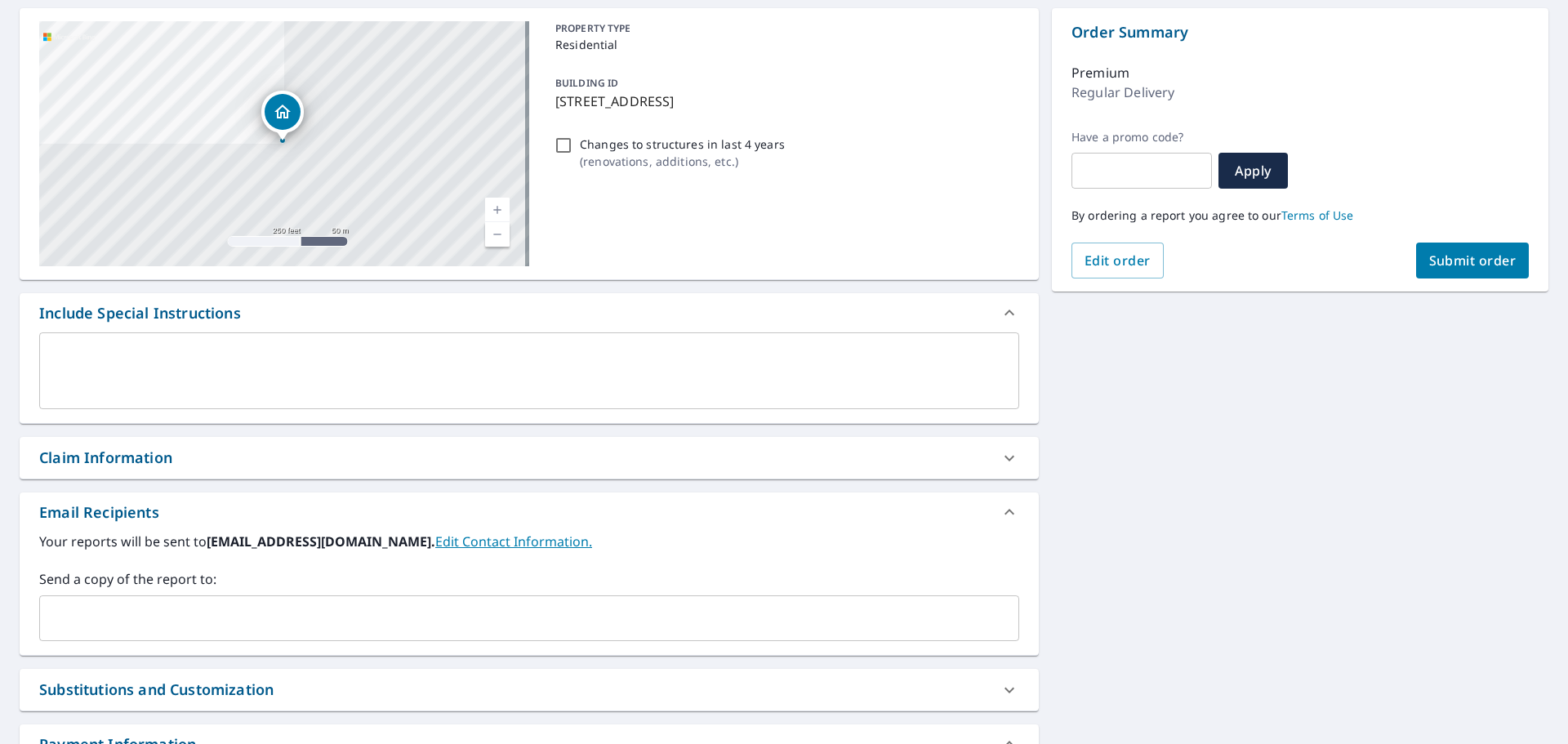
scroll to position [164, 0]
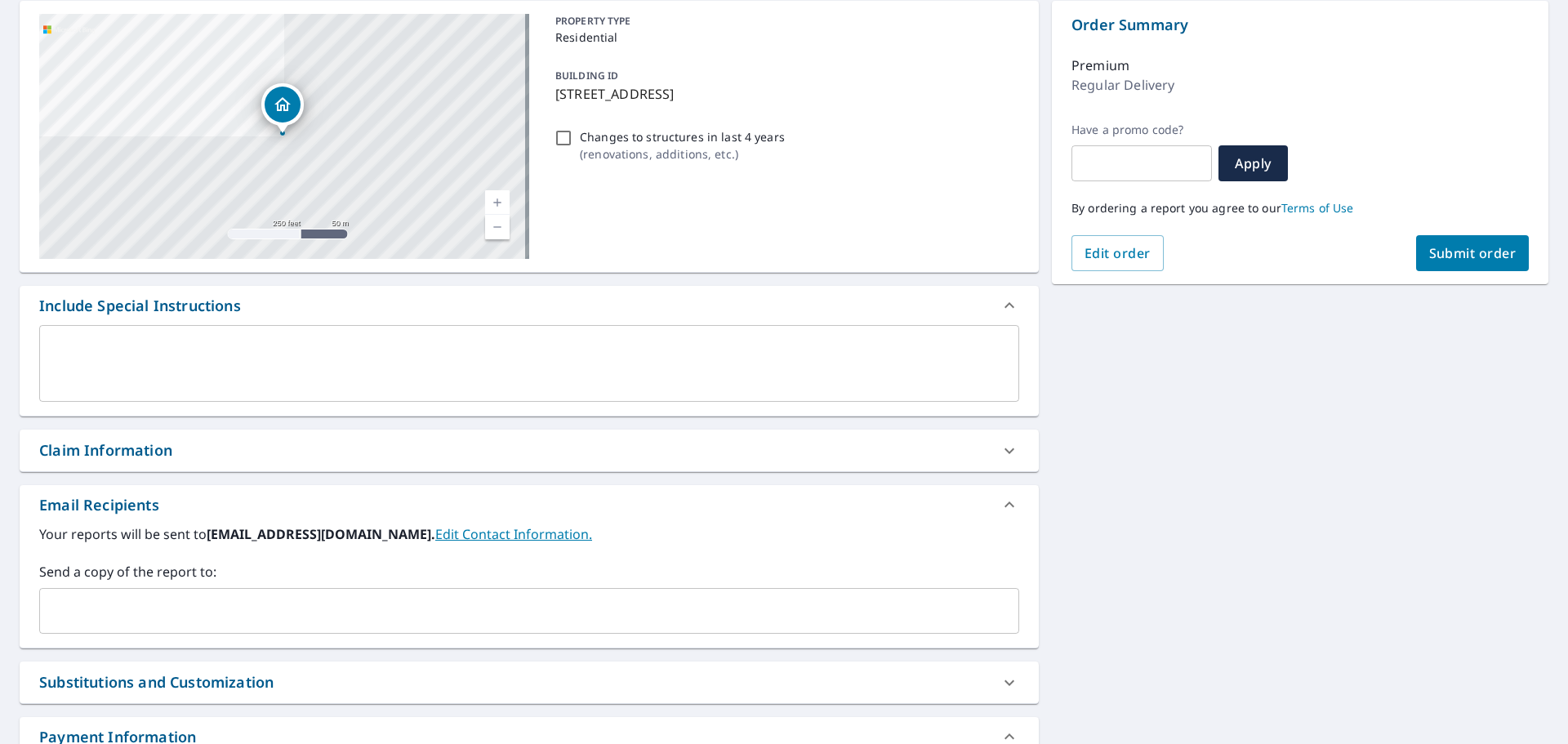
click at [315, 611] on input "text" at bounding box center [517, 611] width 941 height 31
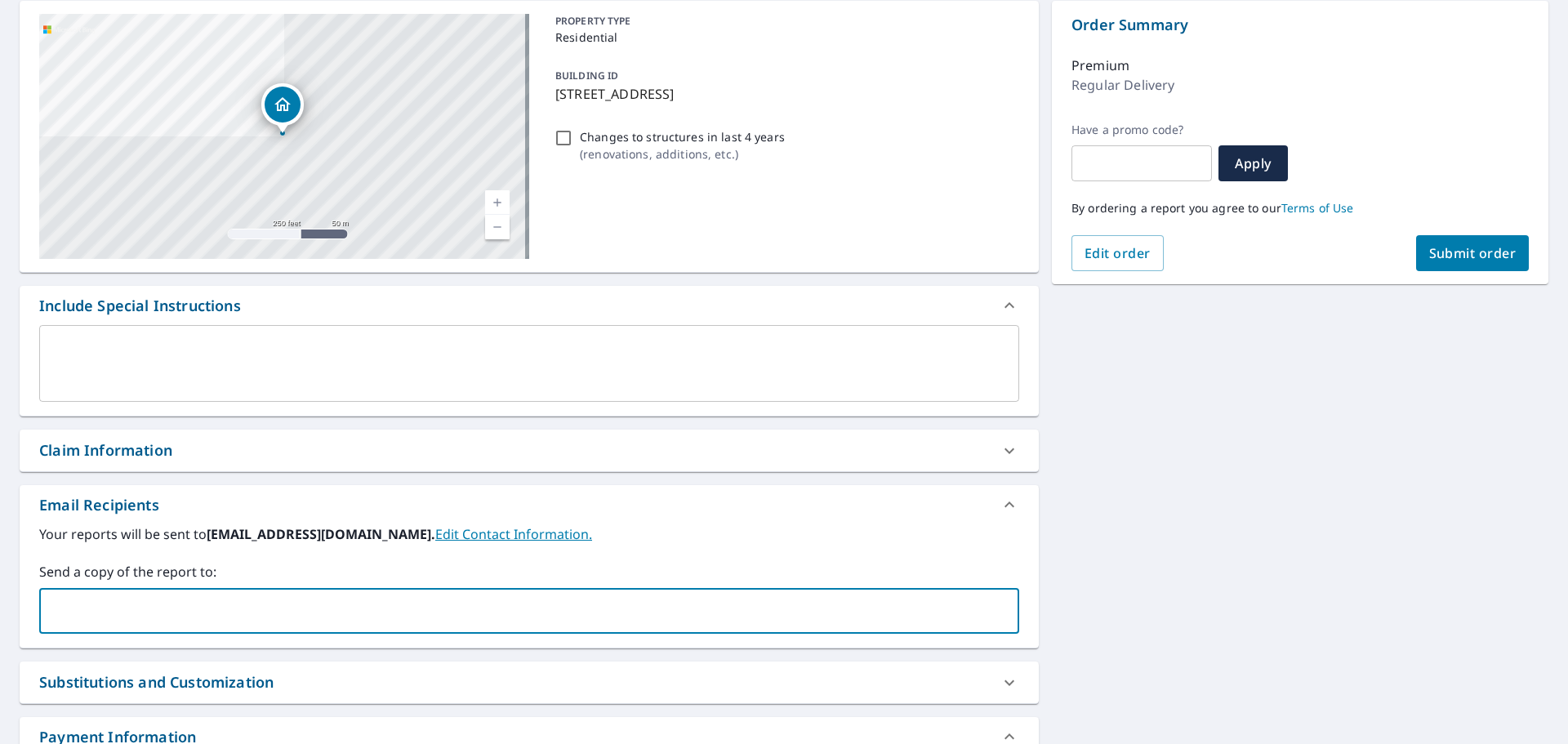
type input "[PERSON_NAME][EMAIL_ADDRESS][DOMAIN_NAME]"
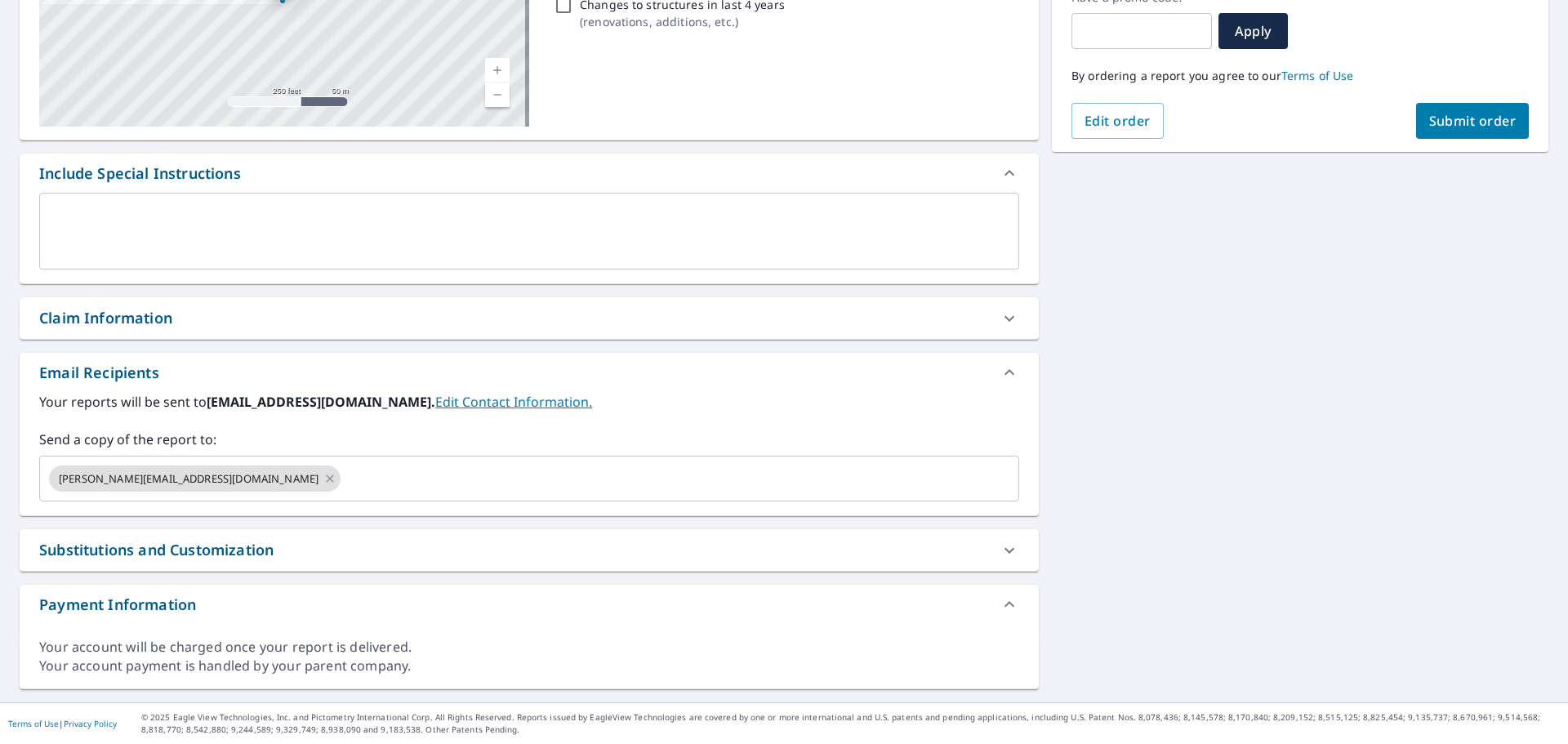
click at [1429, 128] on span "Submit order" at bounding box center [1472, 121] width 87 height 18
checkbox input "true"
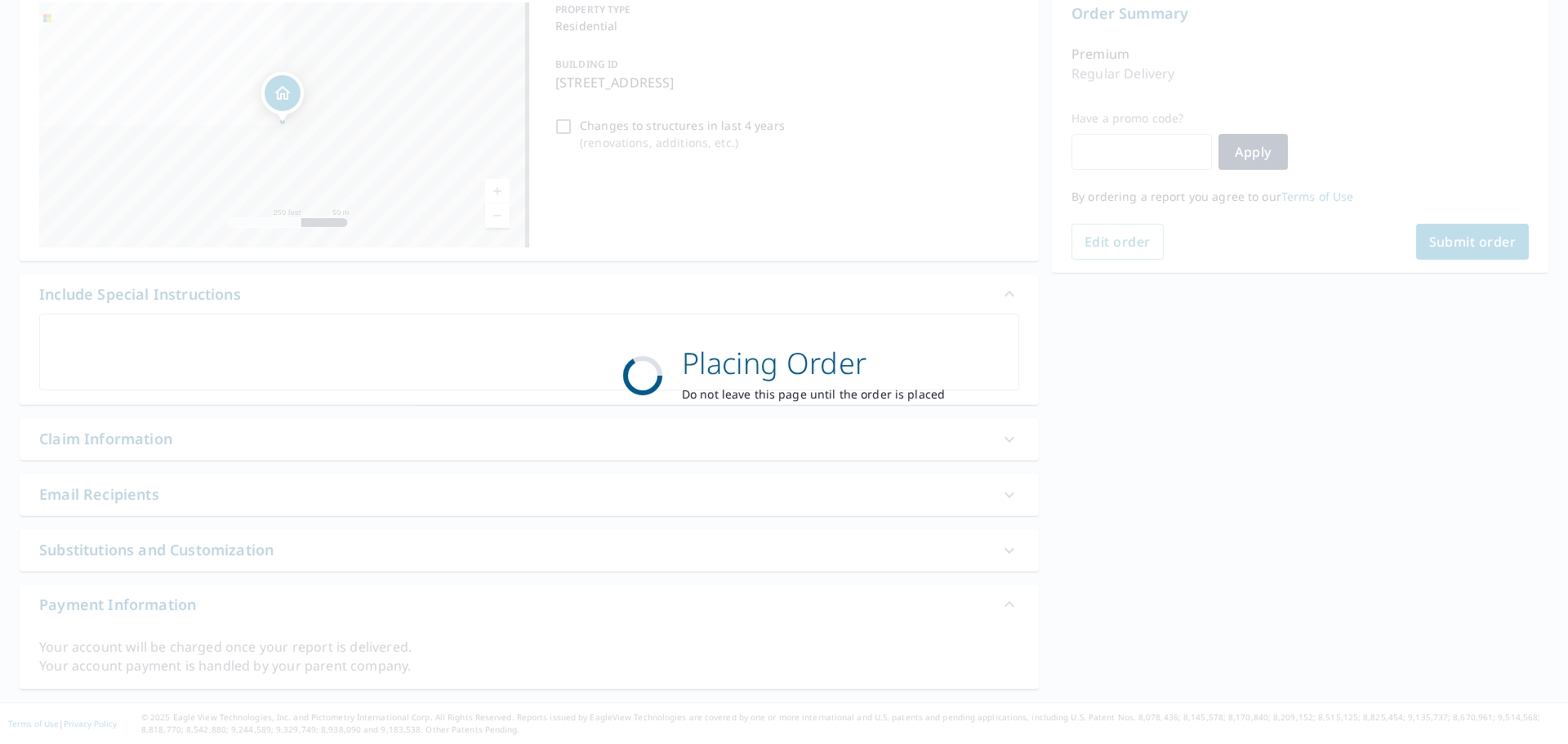
scroll to position [175, 0]
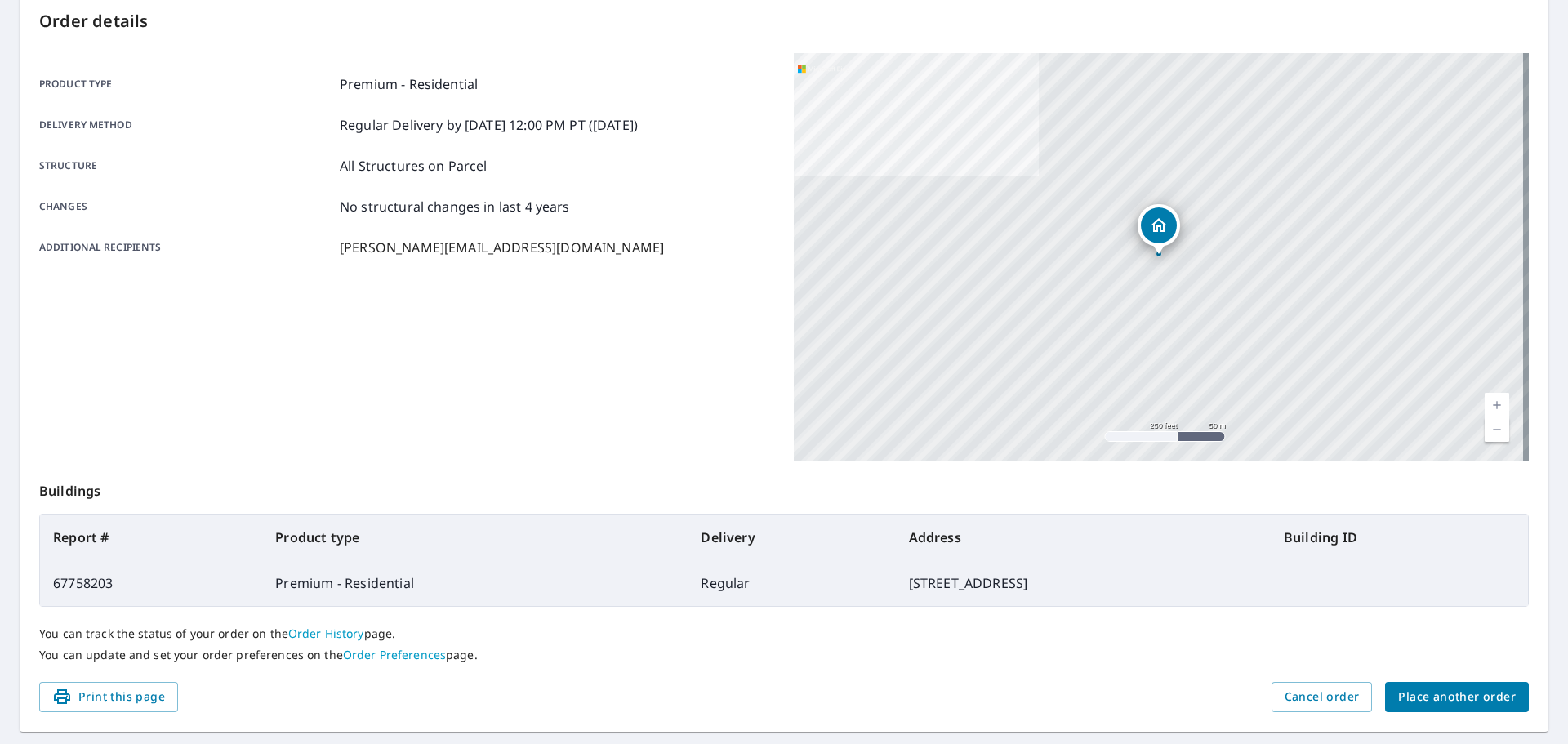
click at [1469, 695] on span "Place another order" at bounding box center [1457, 697] width 118 height 20
